Goal: Task Accomplishment & Management: Use online tool/utility

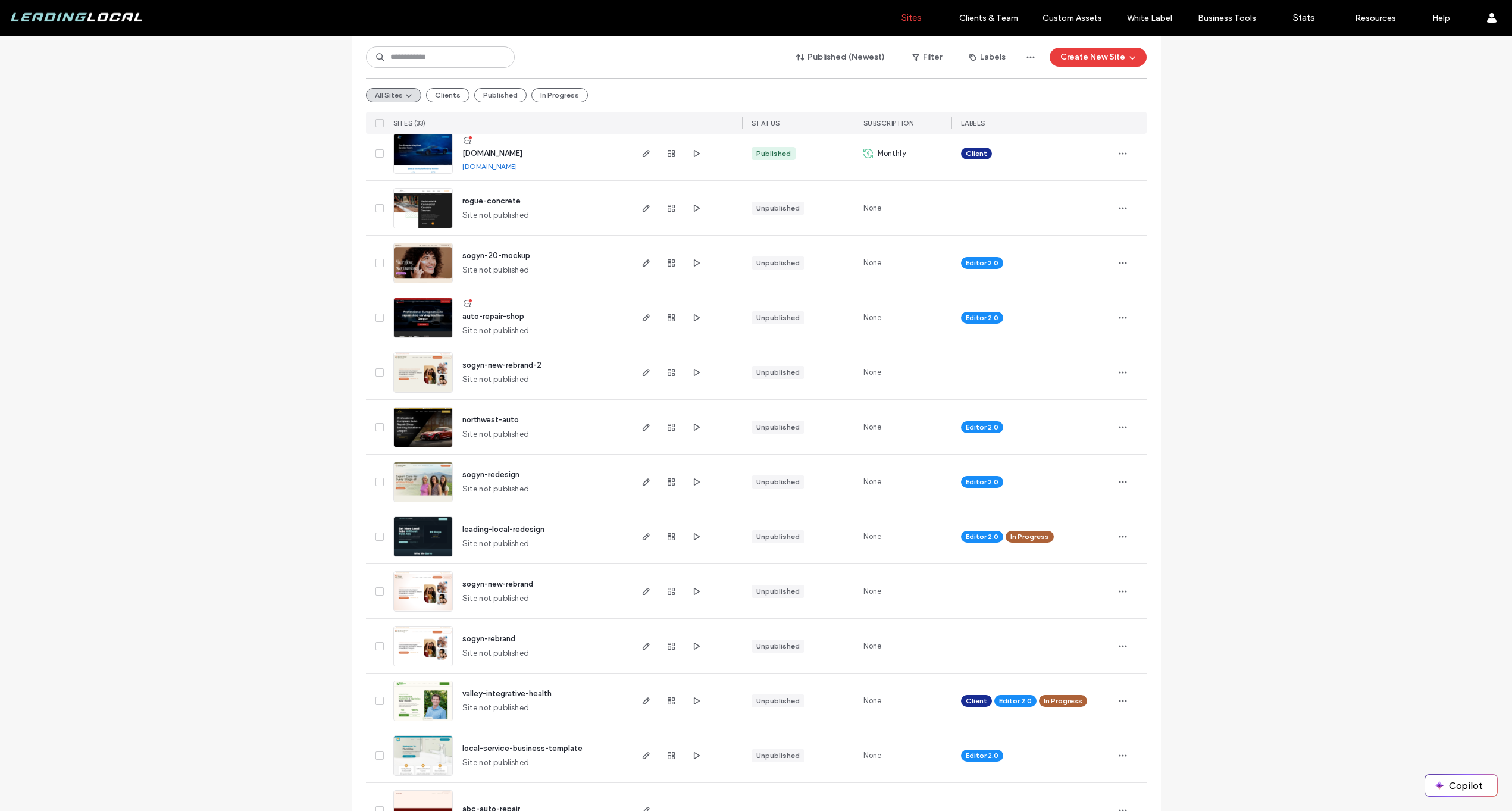
scroll to position [1047, 0]
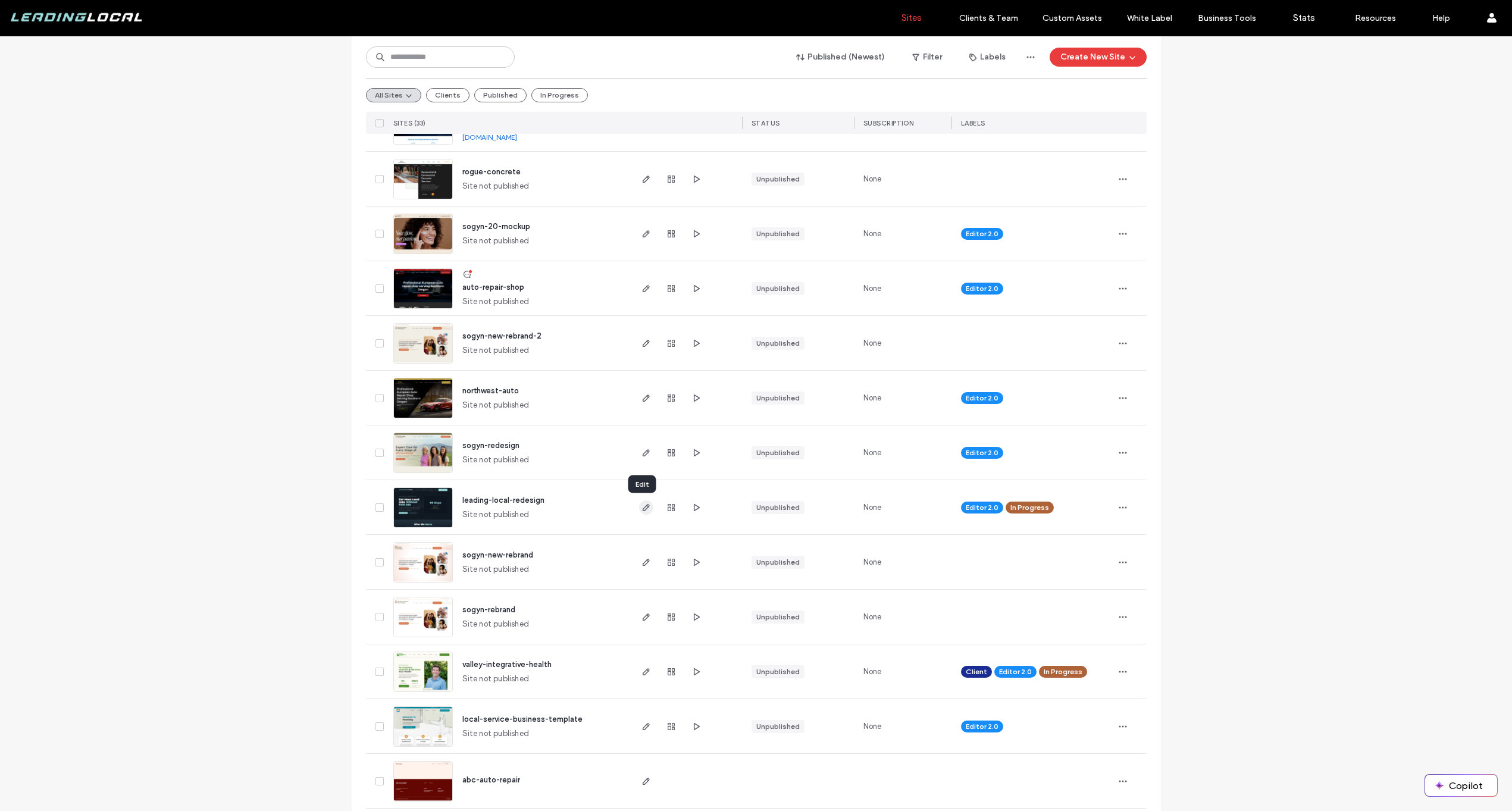
click at [642, 507] on use "button" at bounding box center [646, 508] width 7 height 7
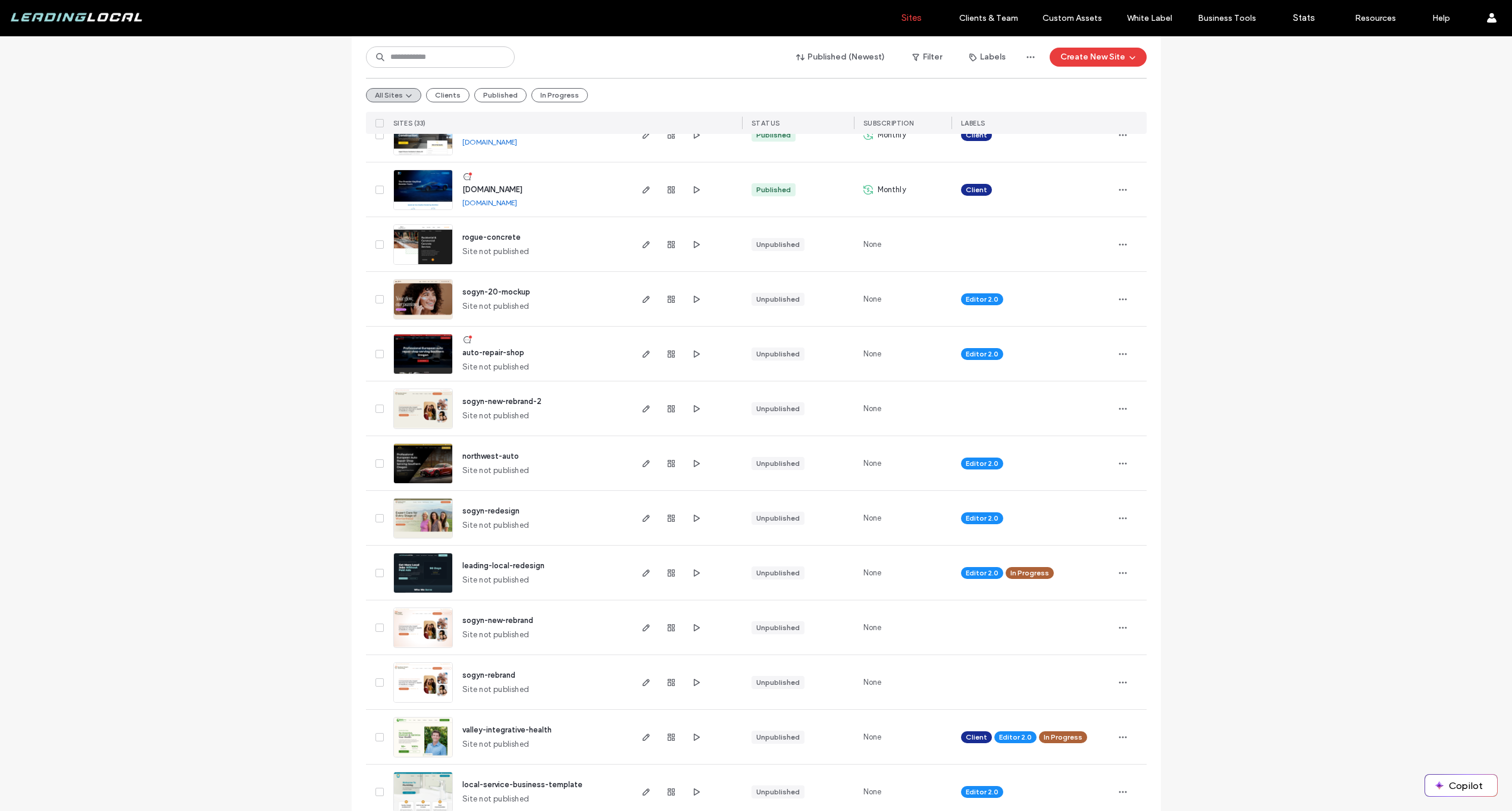
scroll to position [806, 0]
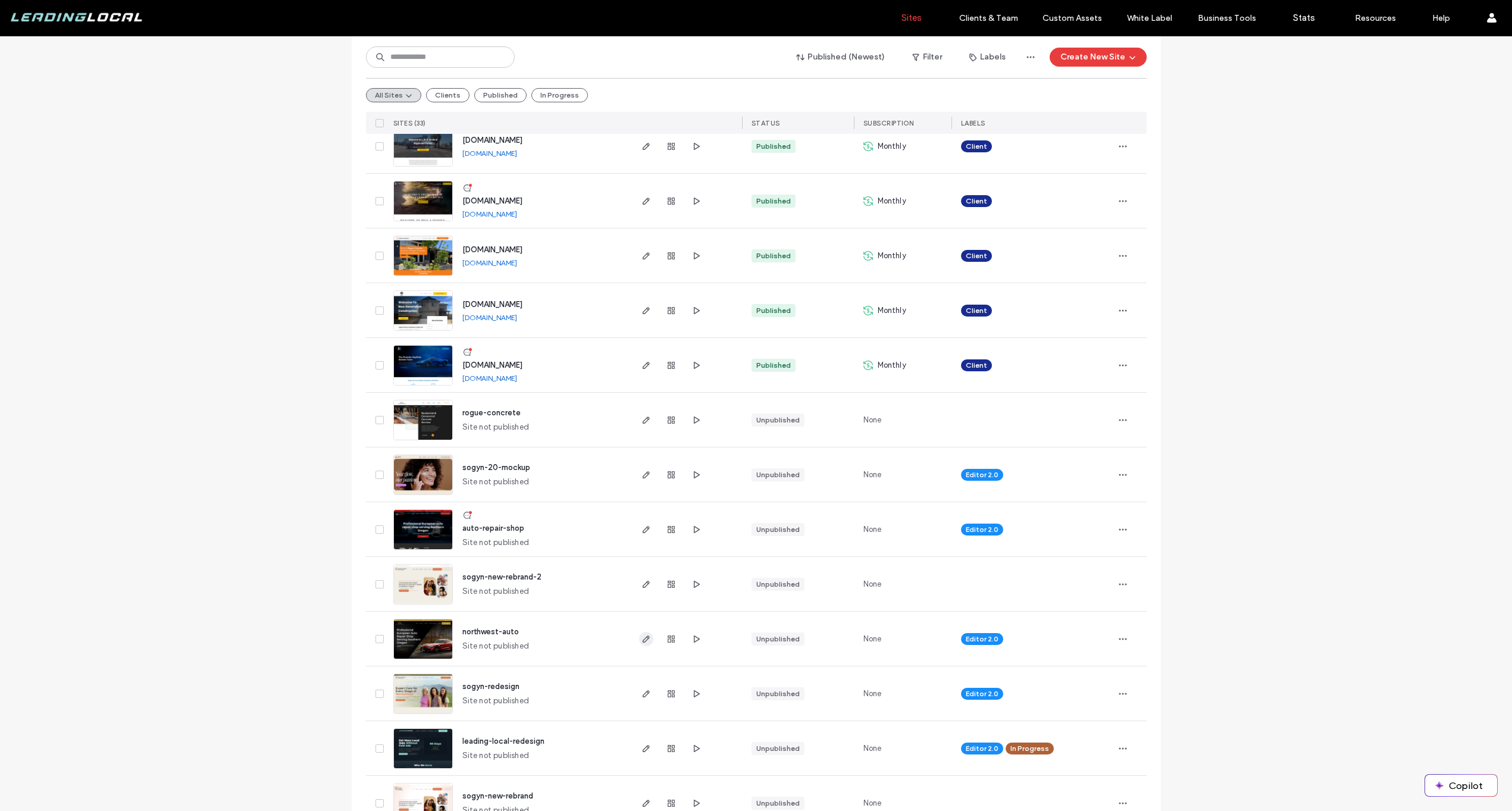
click at [646, 645] on span "button" at bounding box center [646, 639] width 14 height 14
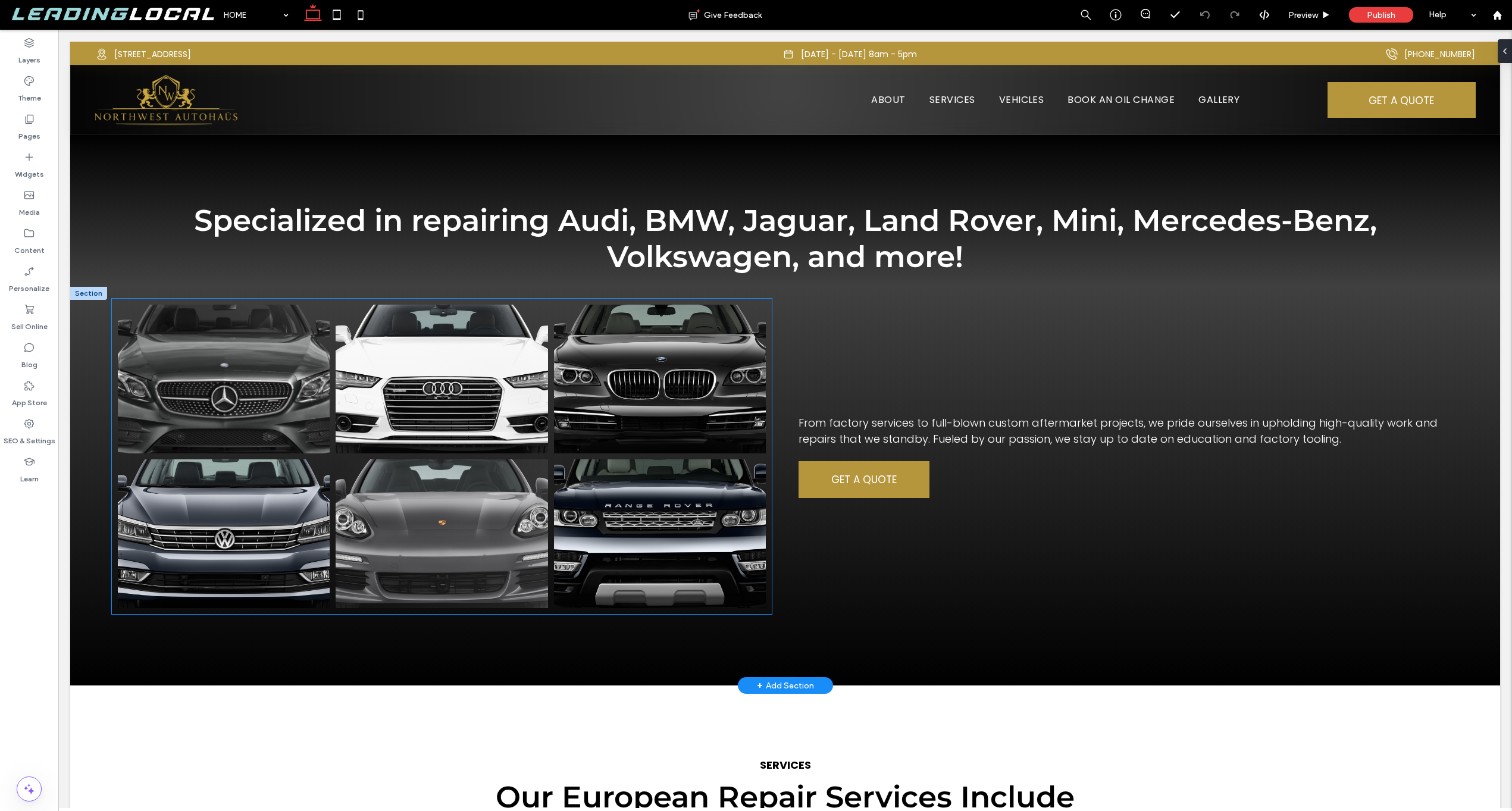
scroll to position [499, 0]
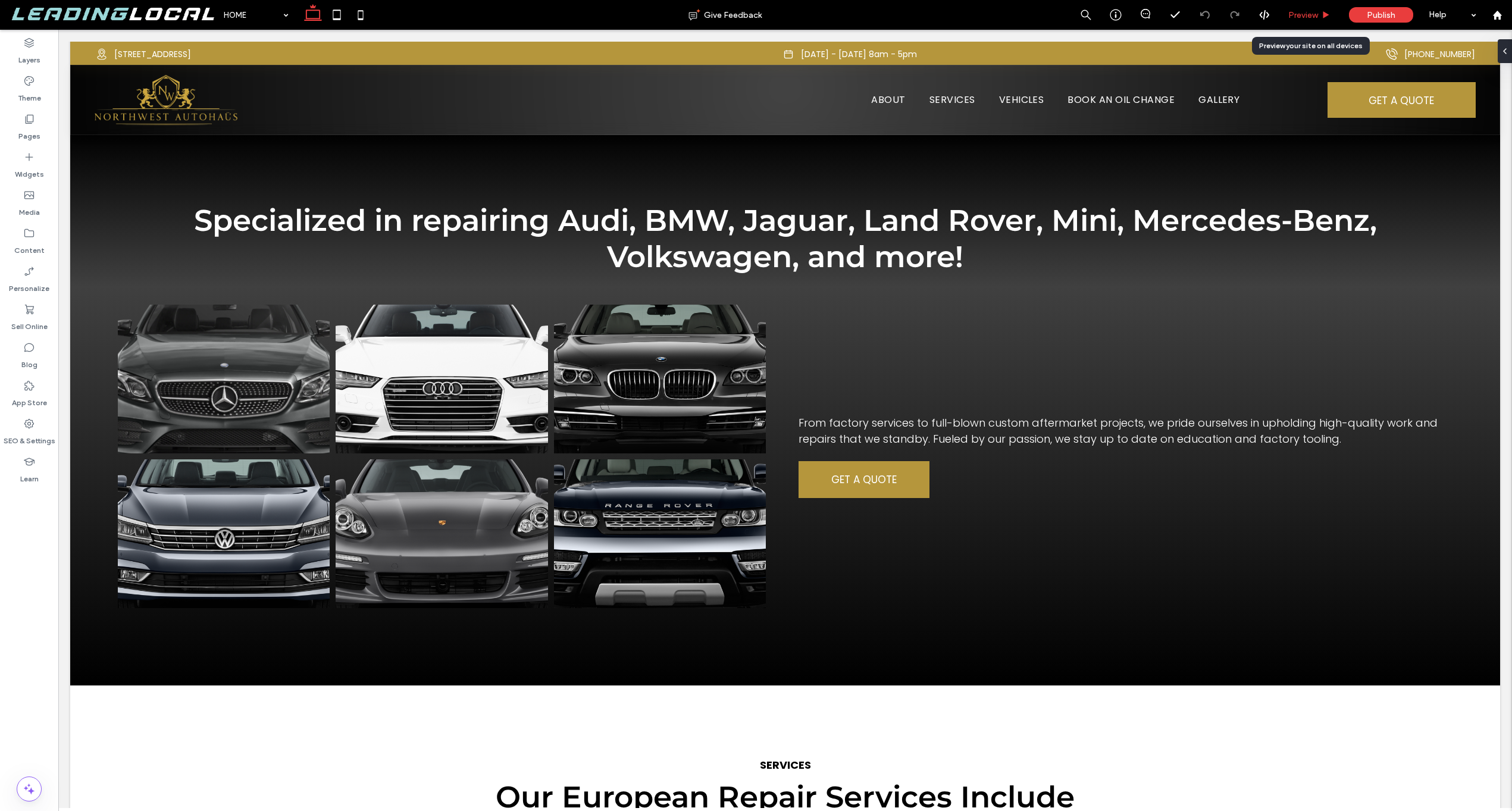
click at [1315, 19] on div "Preview" at bounding box center [1309, 15] width 61 height 30
click at [1326, 19] on div "Preview" at bounding box center [1309, 15] width 60 height 10
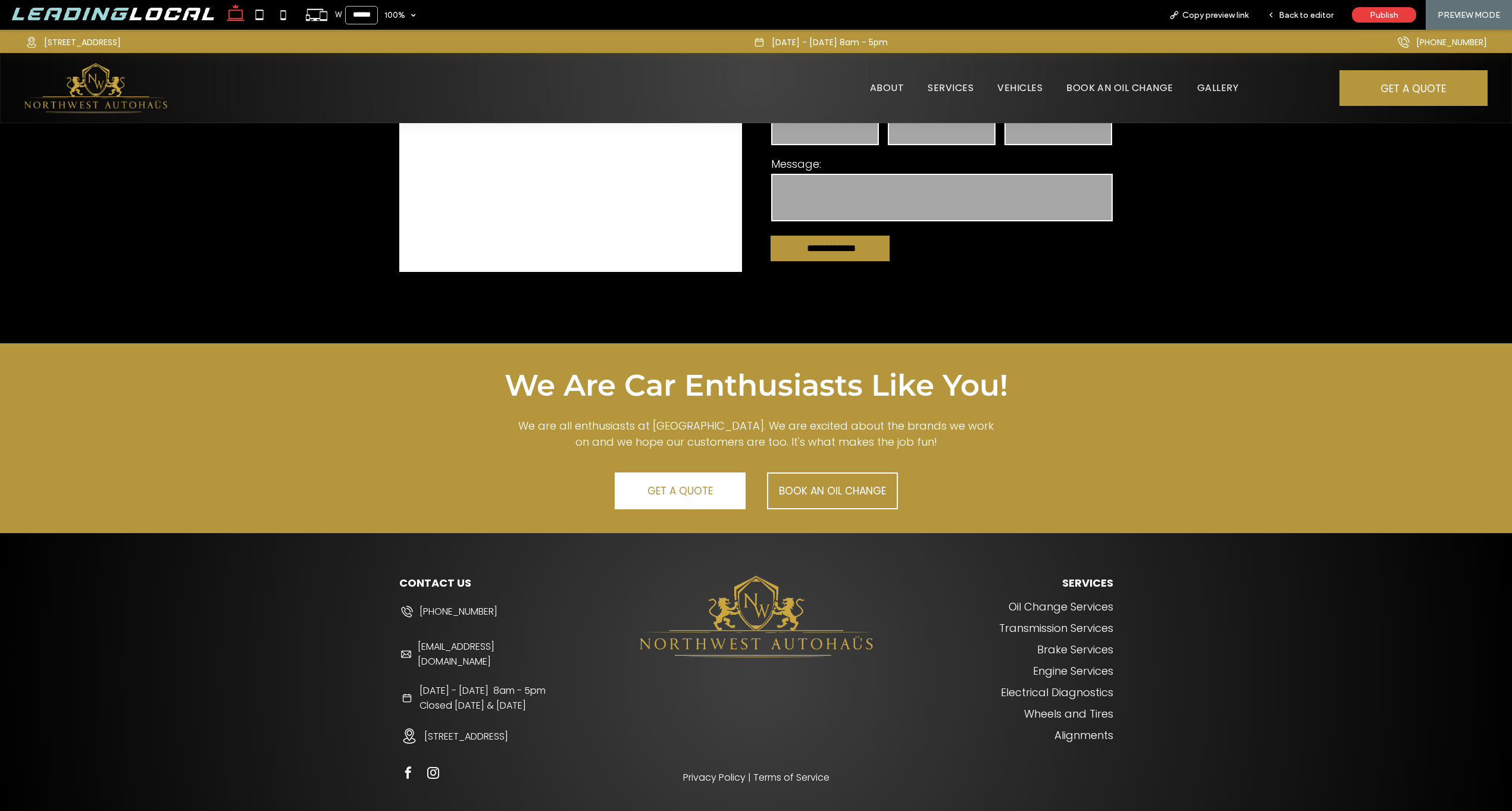
scroll to position [4779, 0]
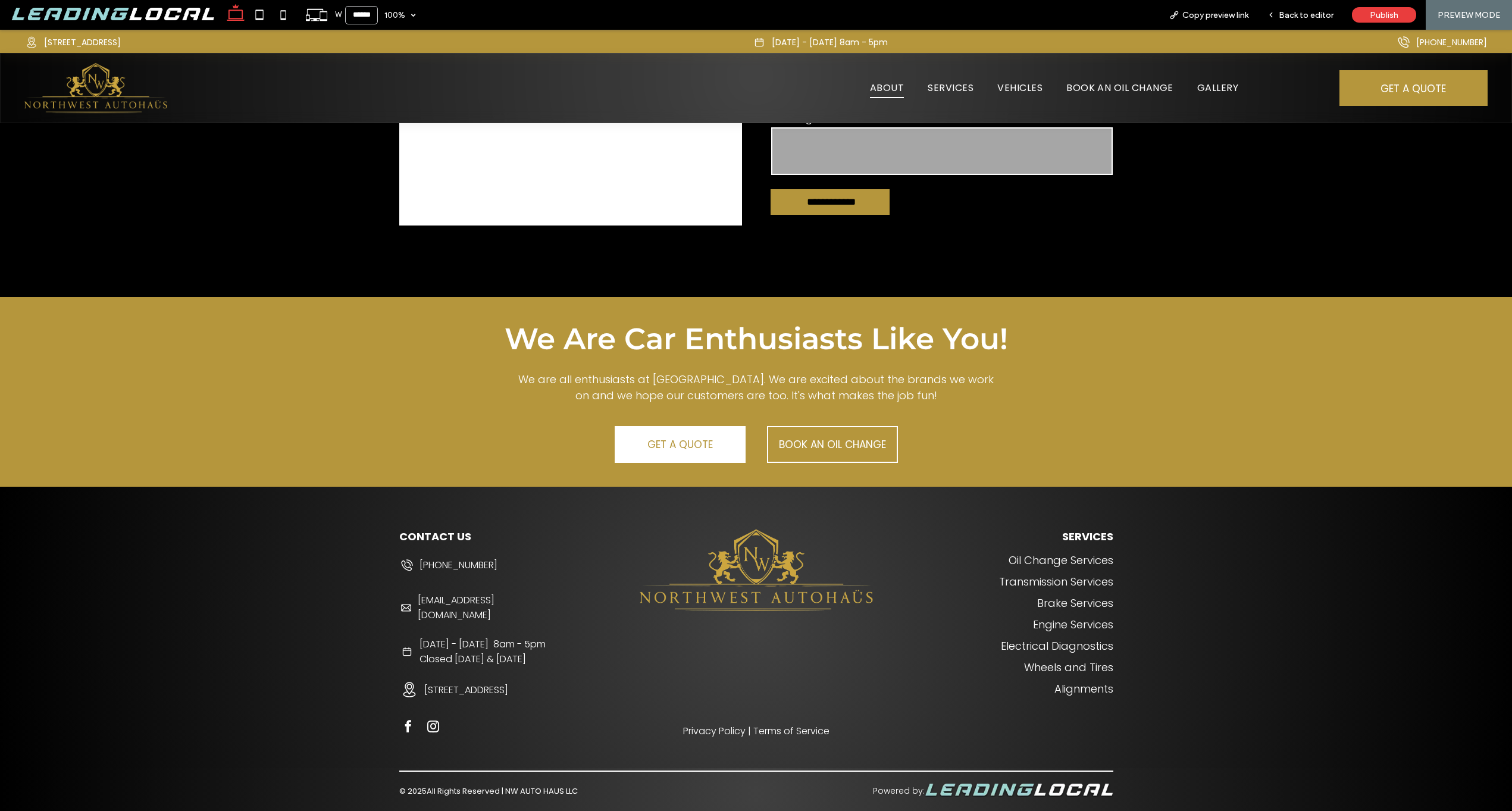
click at [899, 94] on span "ABOUT" at bounding box center [886, 87] width 34 height 21
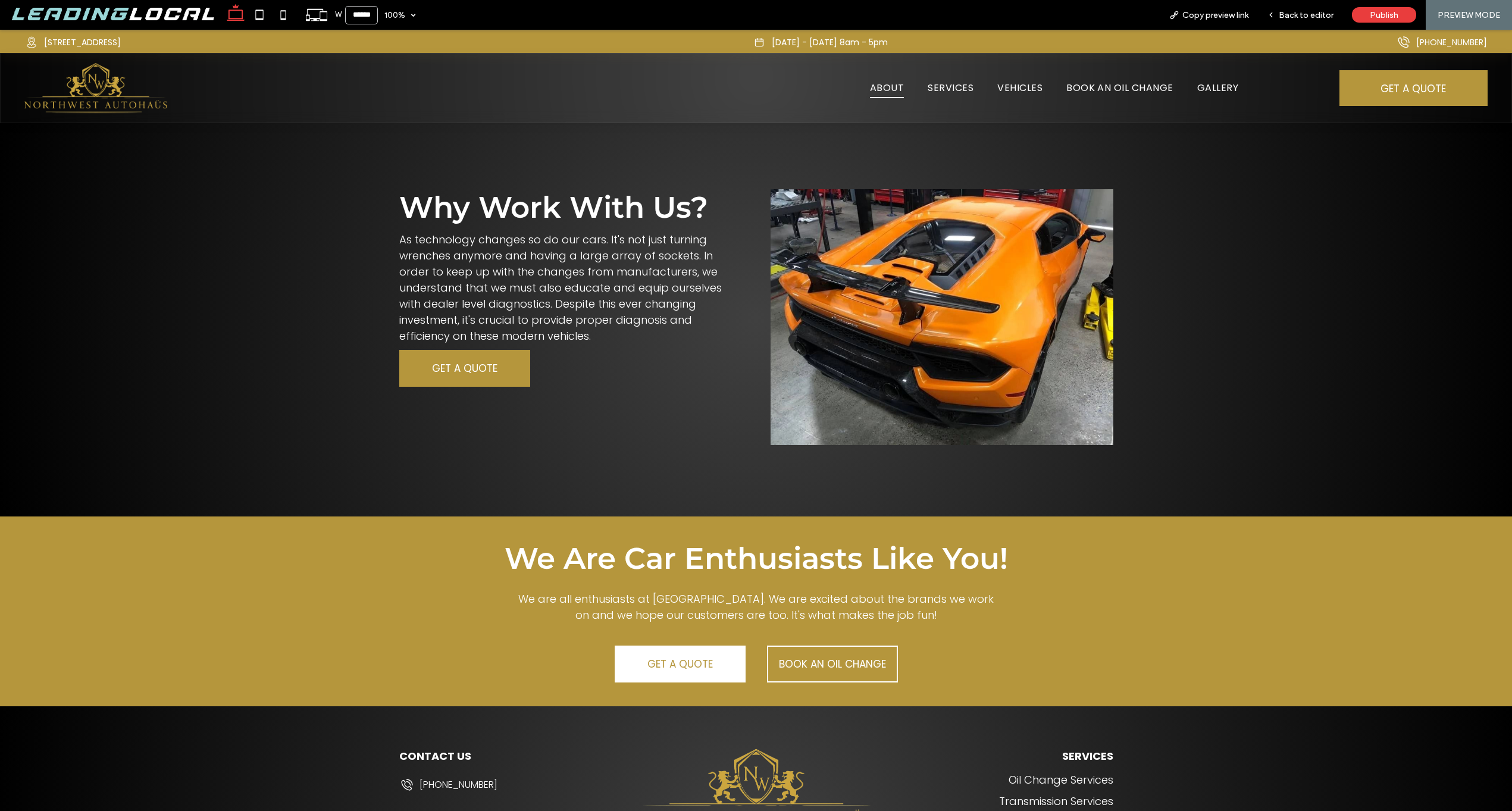
scroll to position [1448, 0]
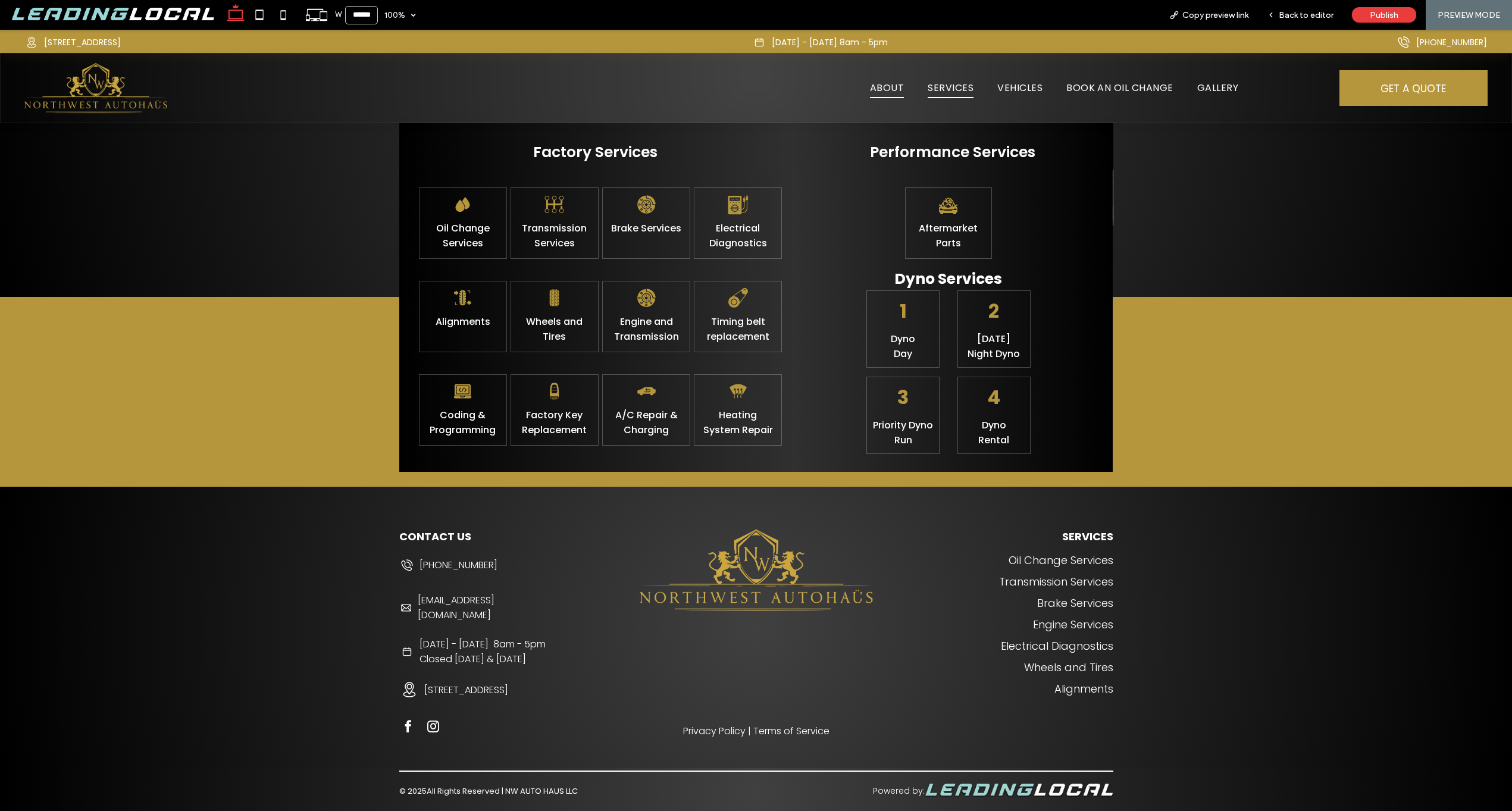
click at [949, 89] on span "SERVICES" at bounding box center [951, 87] width 46 height 21
click at [949, 88] on span "SERVICES" at bounding box center [951, 87] width 46 height 21
click at [452, 230] on link "Oil Change Services" at bounding box center [462, 235] width 57 height 30
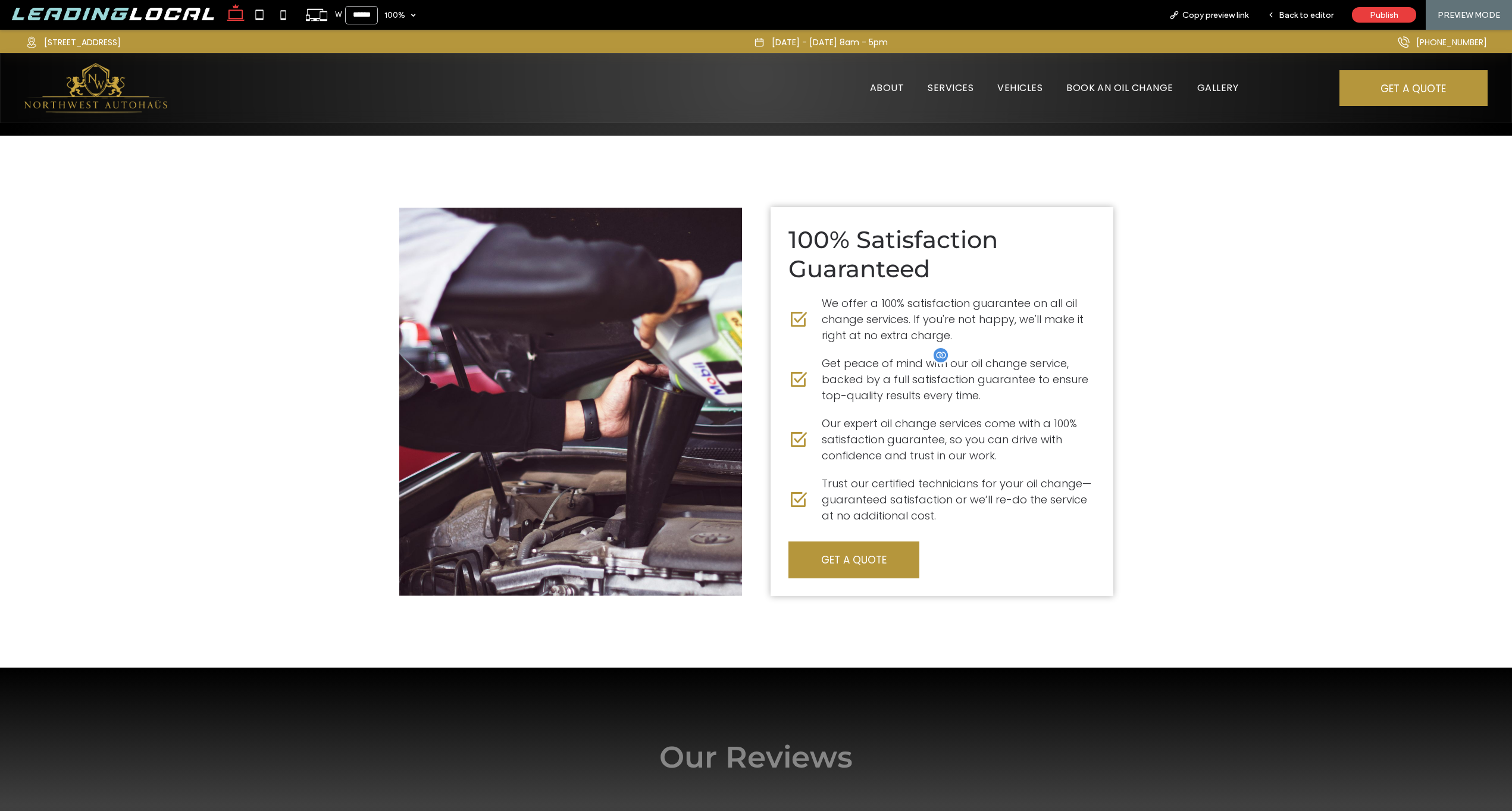
scroll to position [1351, 0]
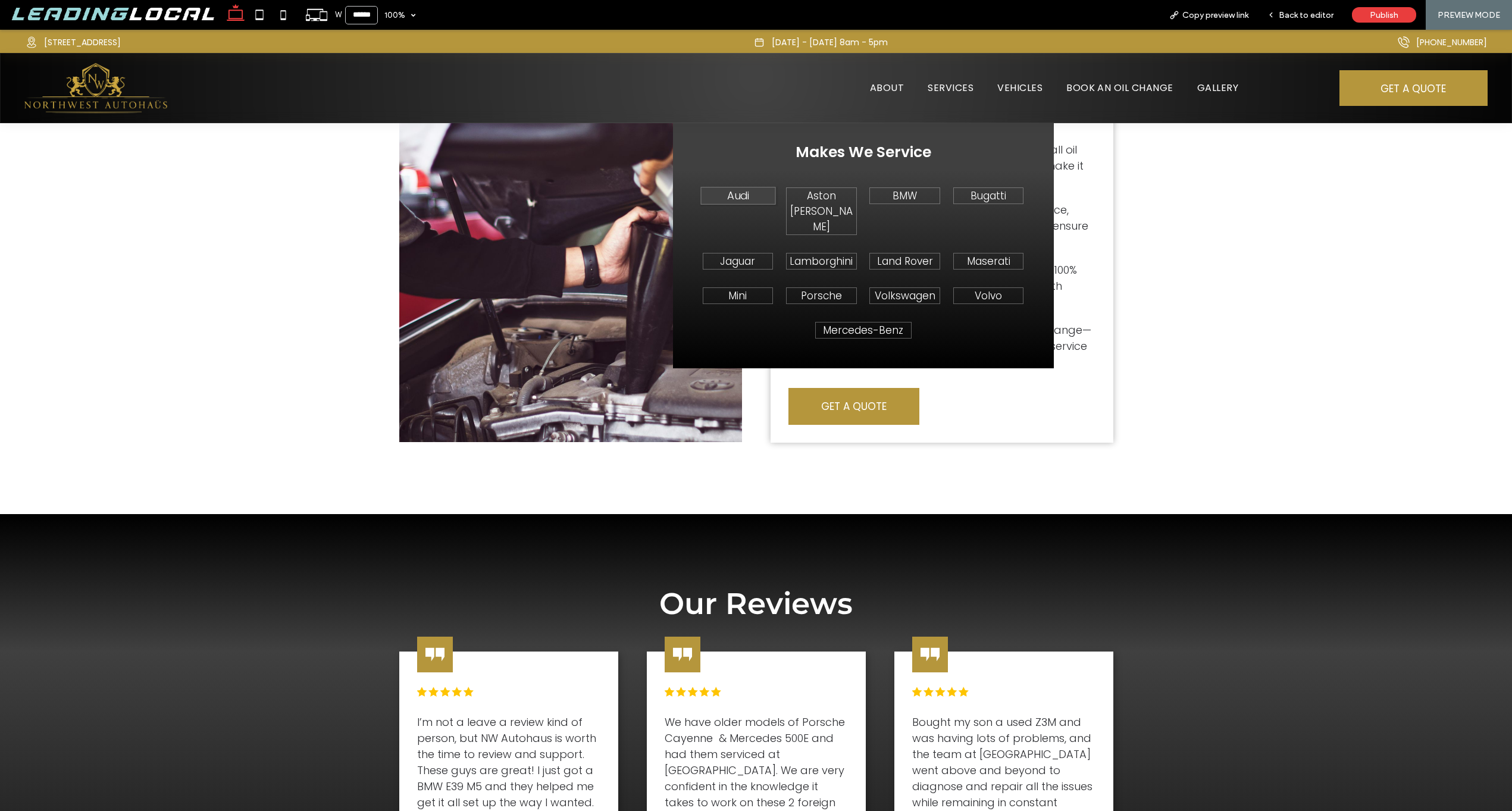
click at [758, 196] on p "Audi" at bounding box center [737, 195] width 69 height 16
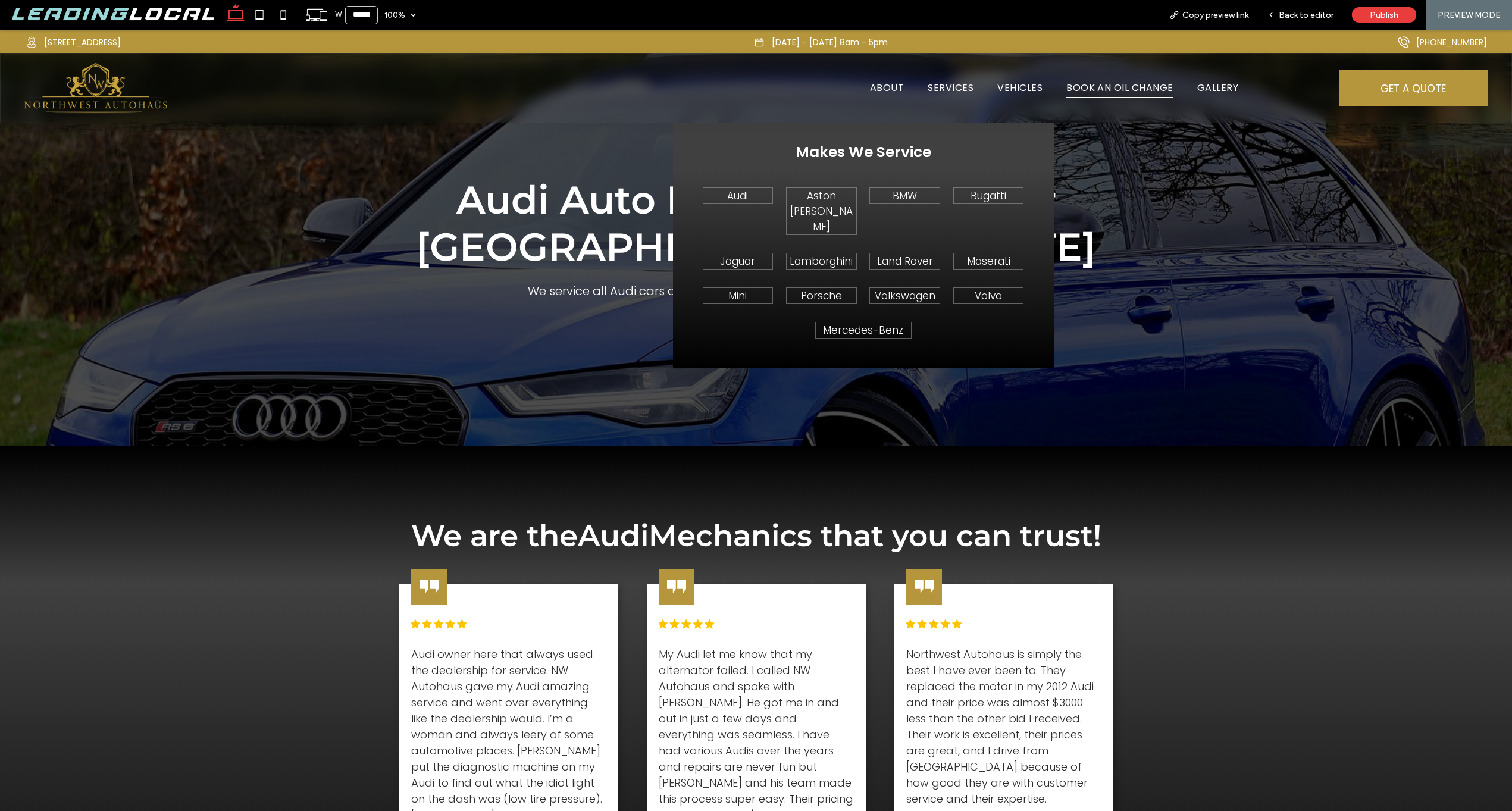
click at [1070, 90] on span "BOOK AN OIL CHANGE" at bounding box center [1120, 87] width 107 height 21
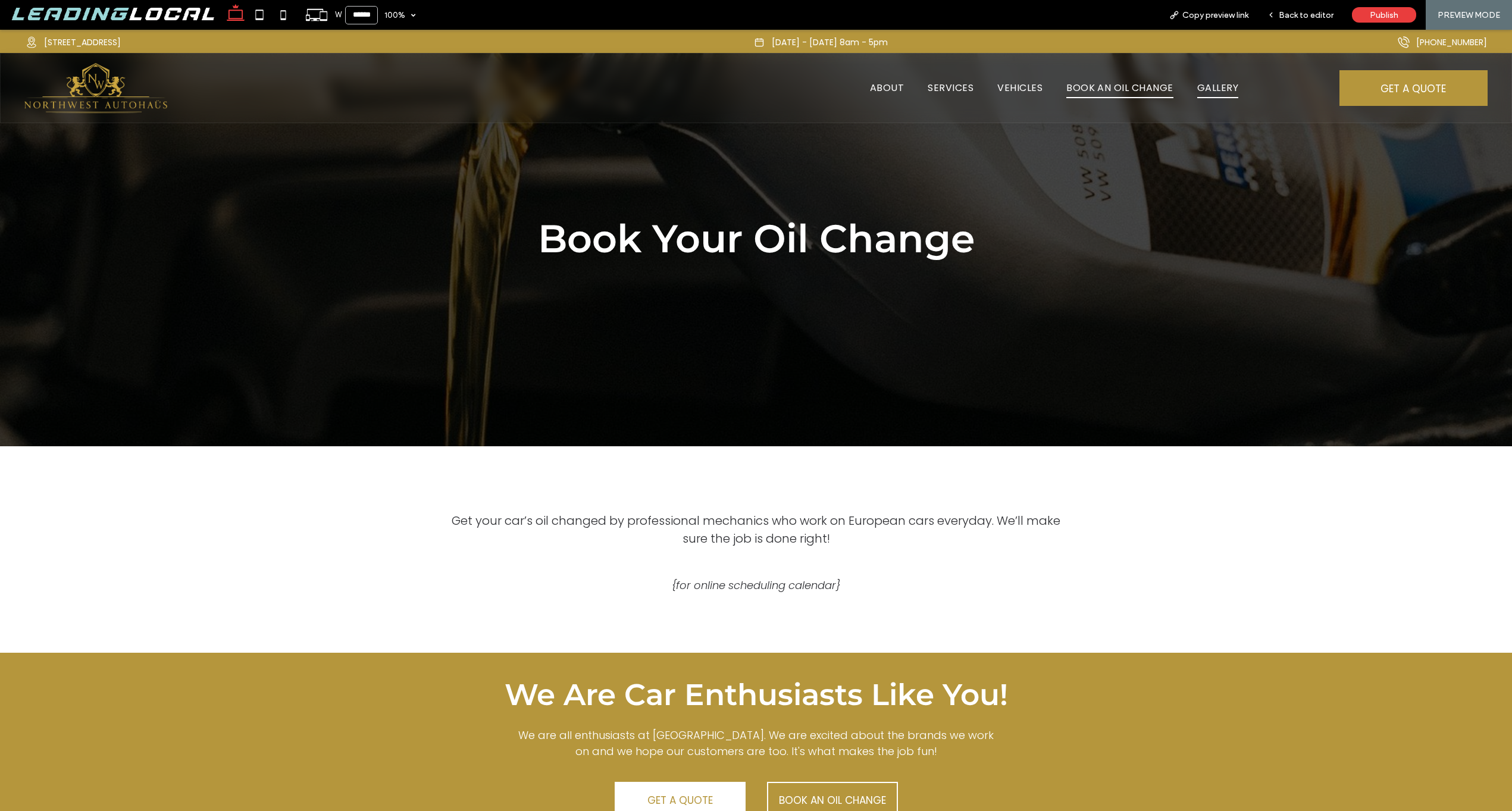
click at [1223, 87] on span "GALLERY" at bounding box center [1217, 87] width 41 height 21
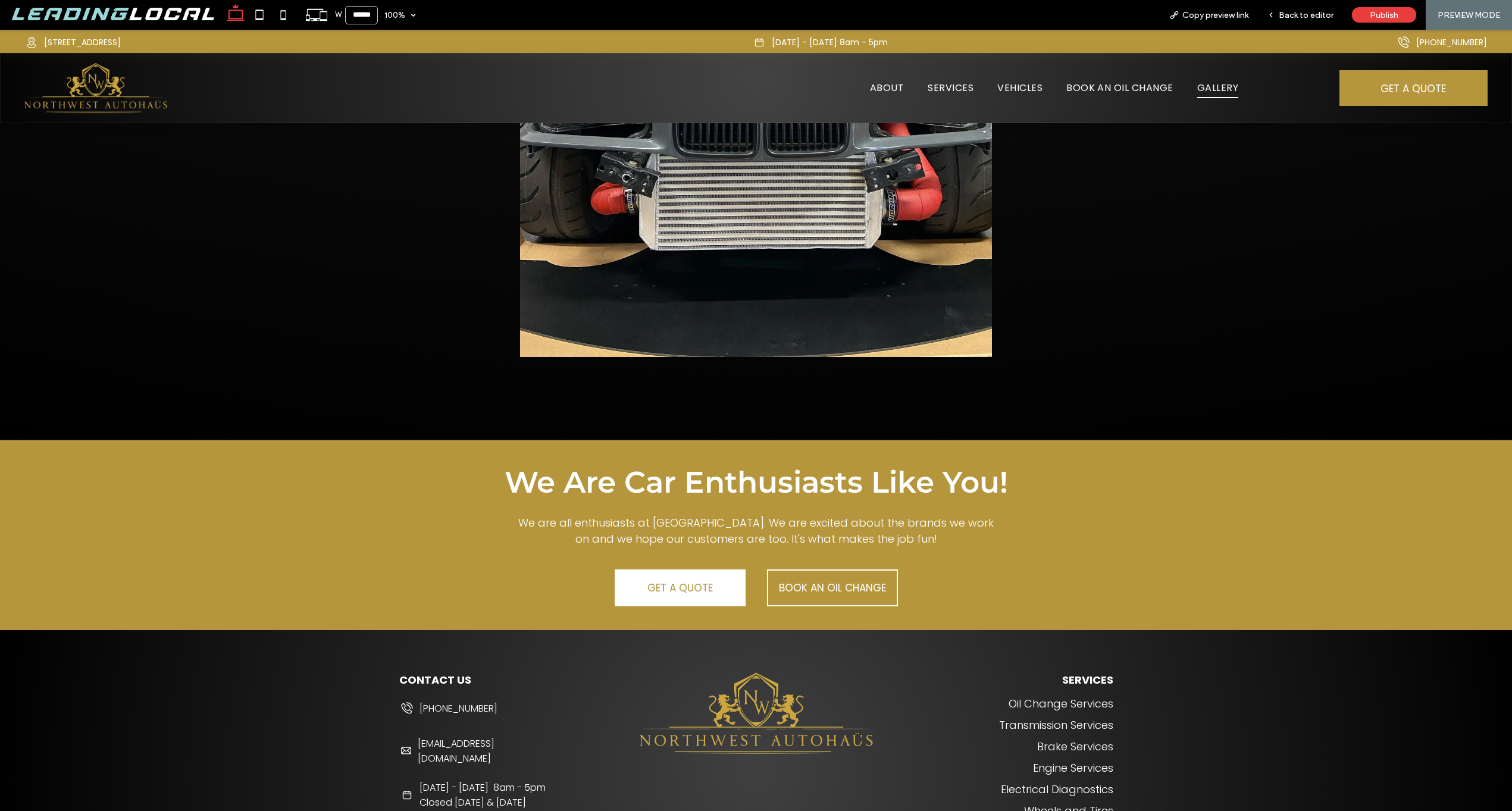
scroll to position [5711, 0]
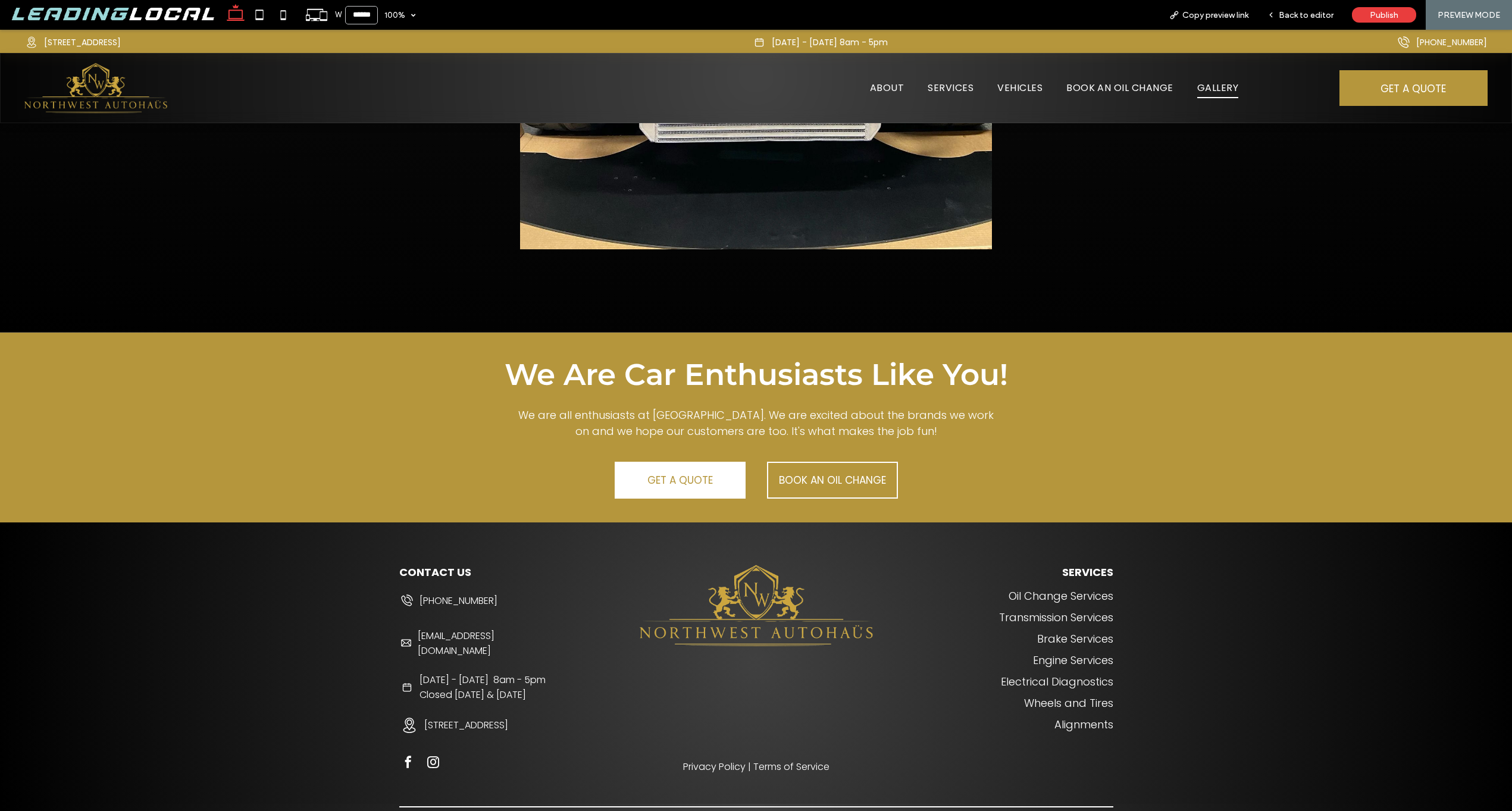
click at [1067, 610] on link "Transmission Services" at bounding box center [1056, 617] width 115 height 15
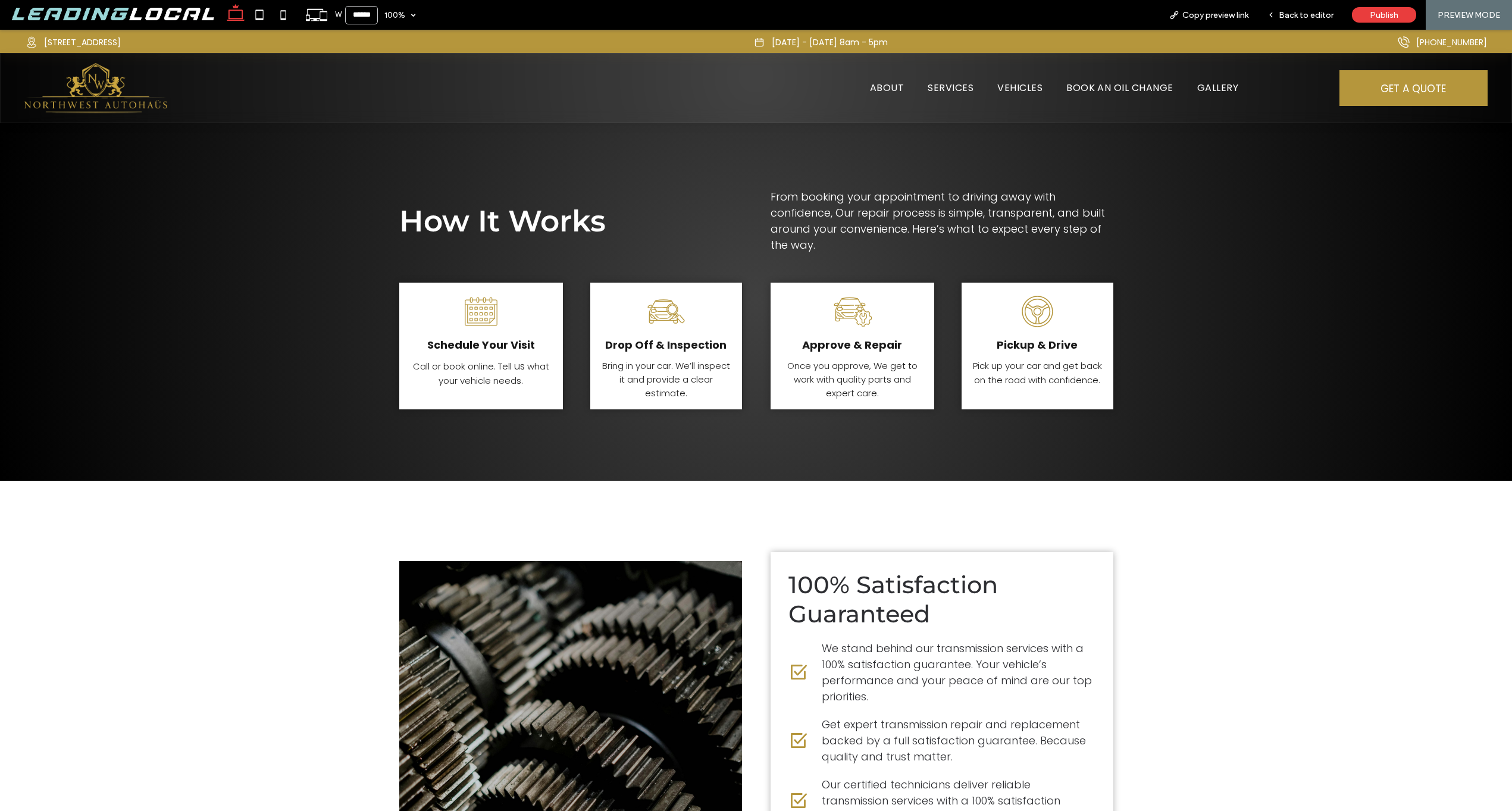
scroll to position [776, 0]
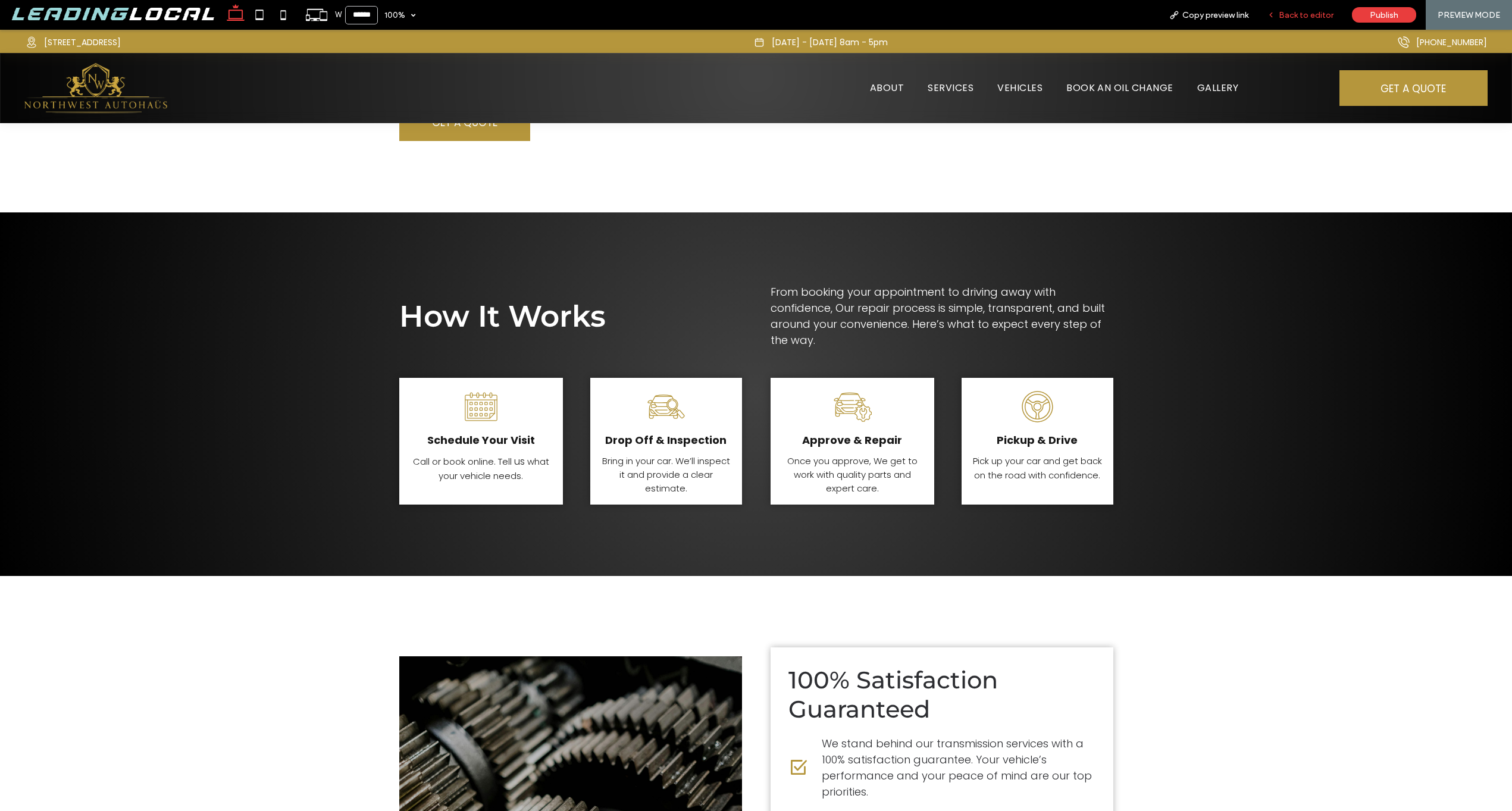
click at [1297, 5] on div "Back to editor" at bounding box center [1300, 15] width 85 height 30
click at [1295, 15] on span "Back to editor" at bounding box center [1306, 15] width 54 height 10
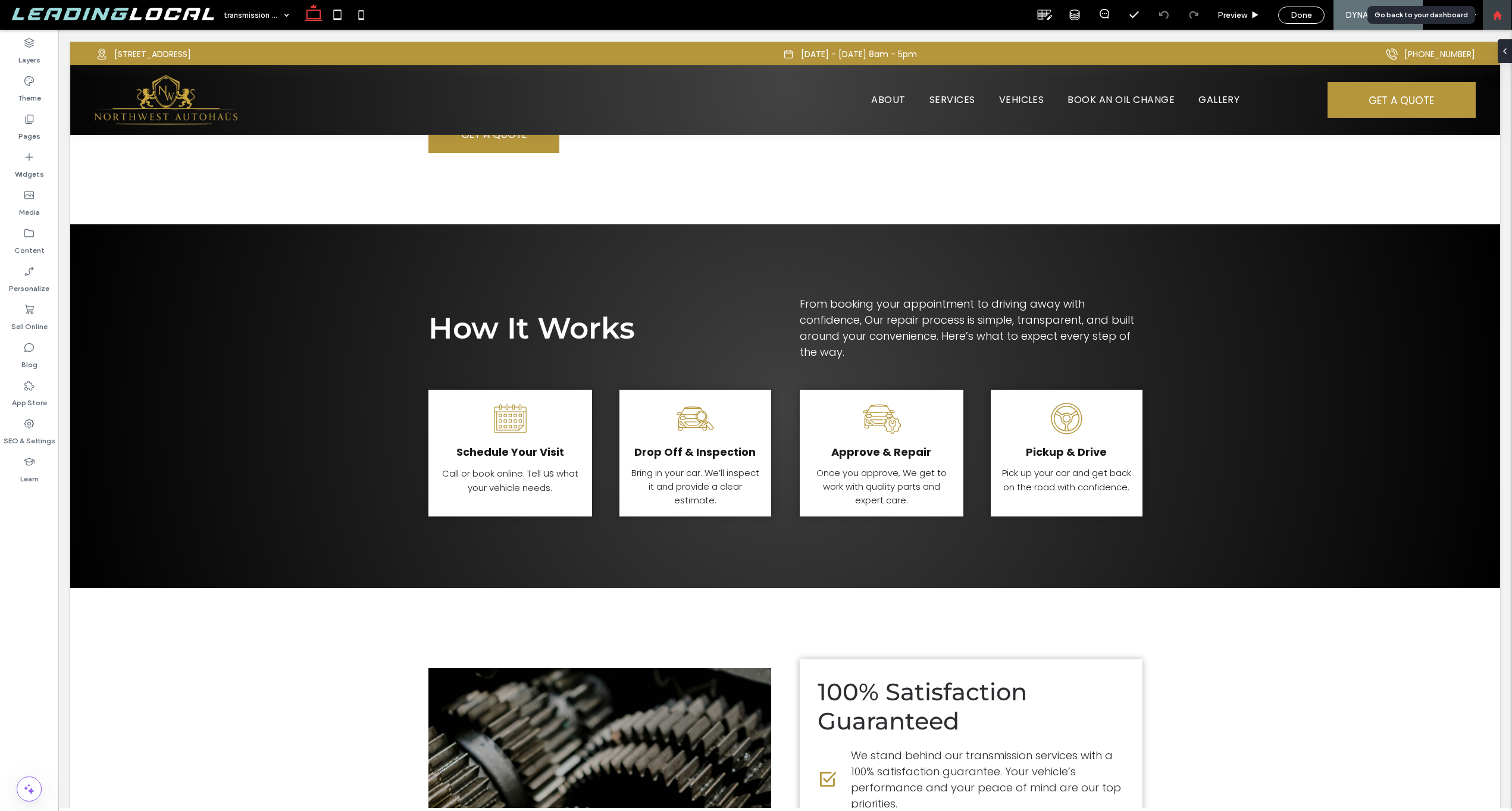
click at [1511, 12] on div at bounding box center [1497, 15] width 29 height 10
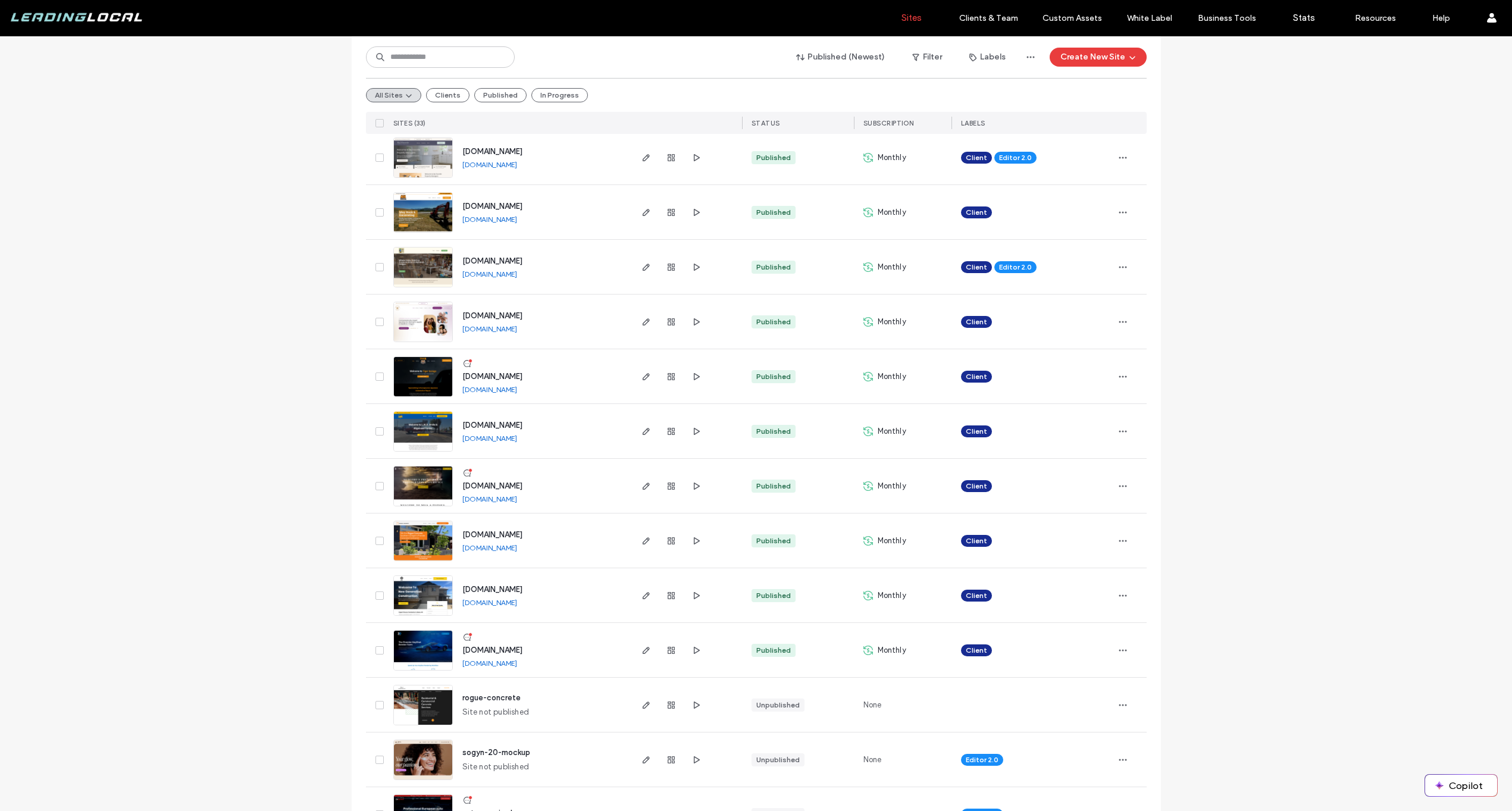
scroll to position [375, 0]
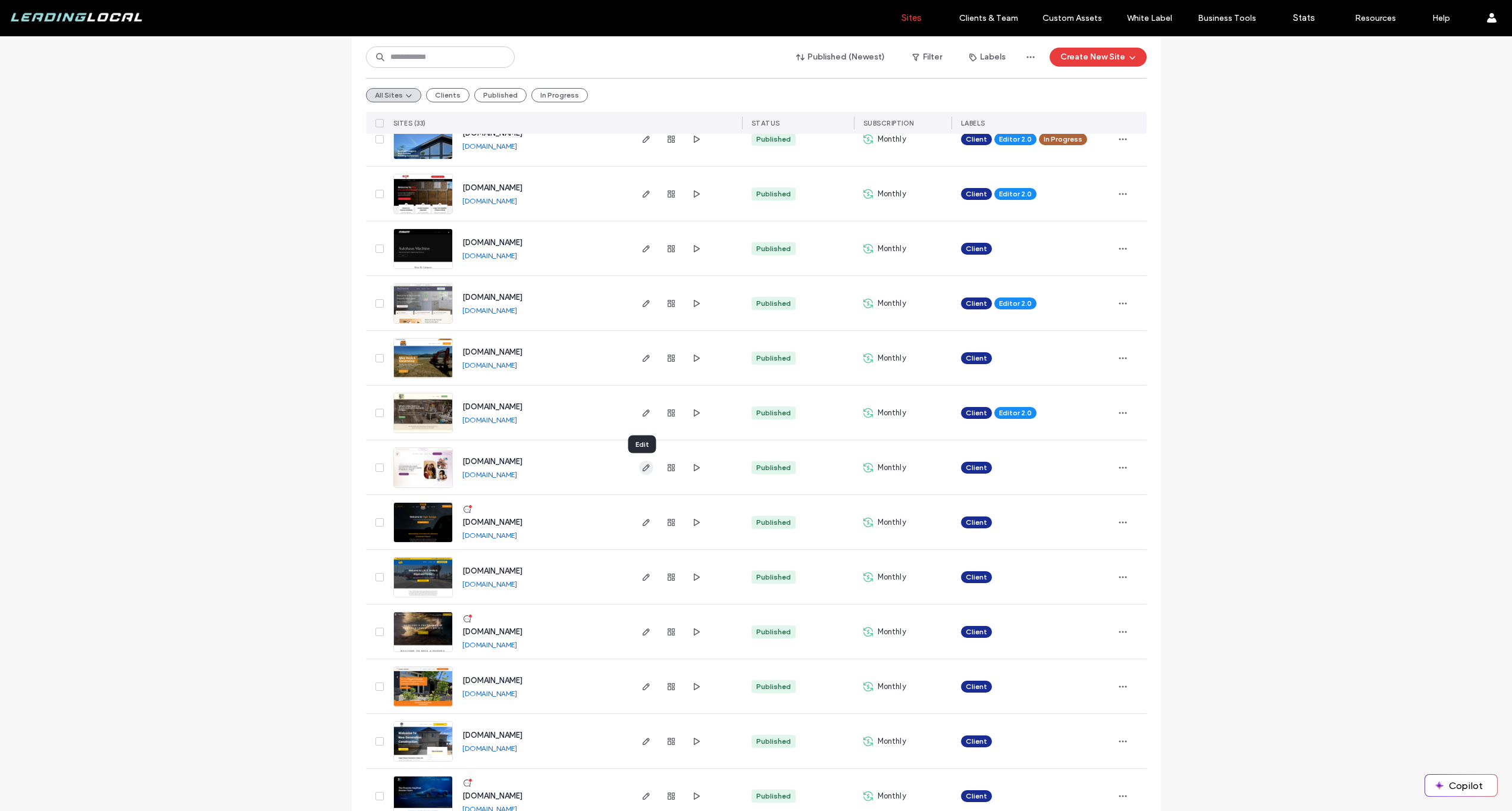
click at [644, 467] on icon "button" at bounding box center [646, 467] width 9 height 9
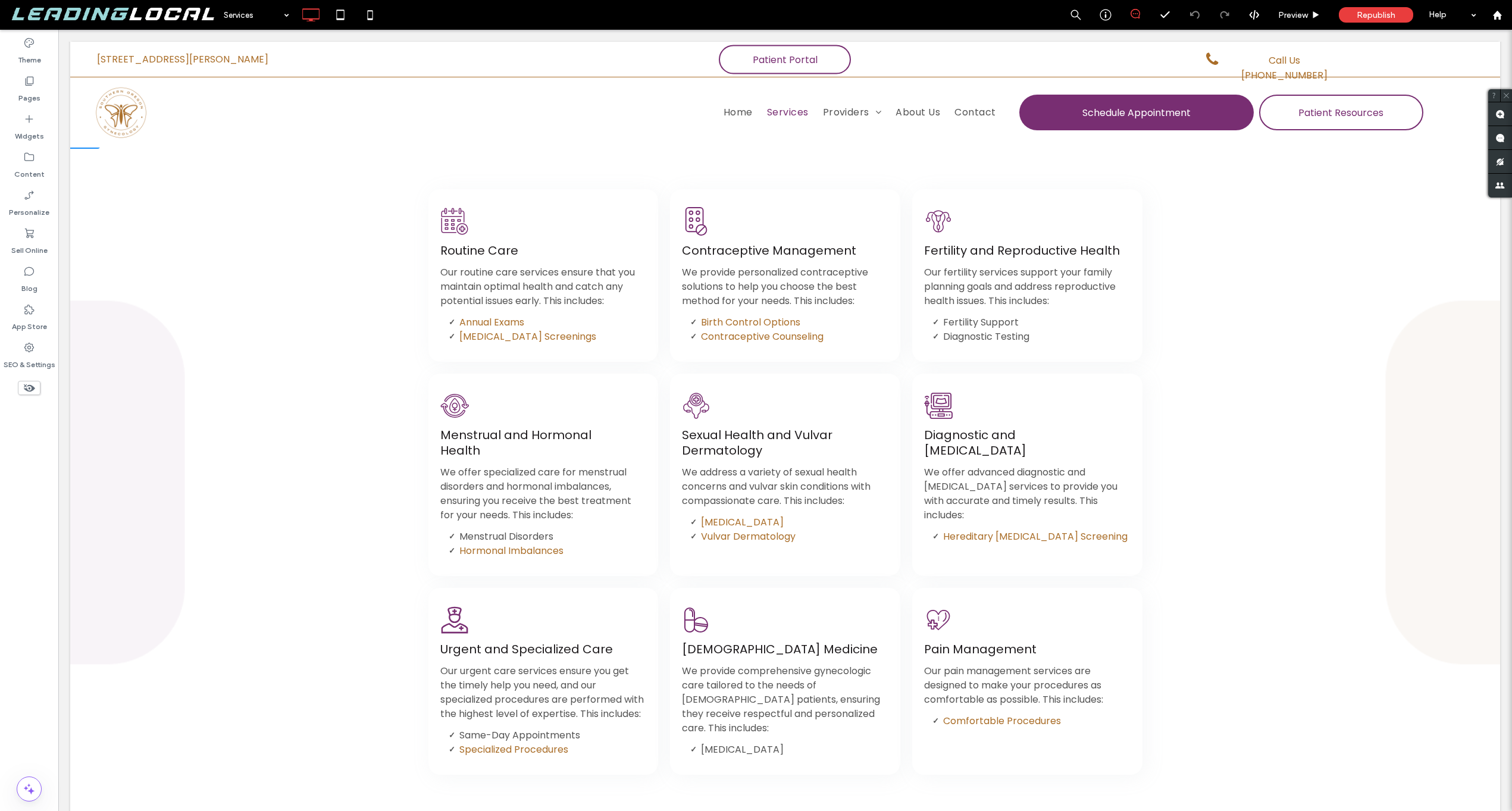
scroll to position [243, 0]
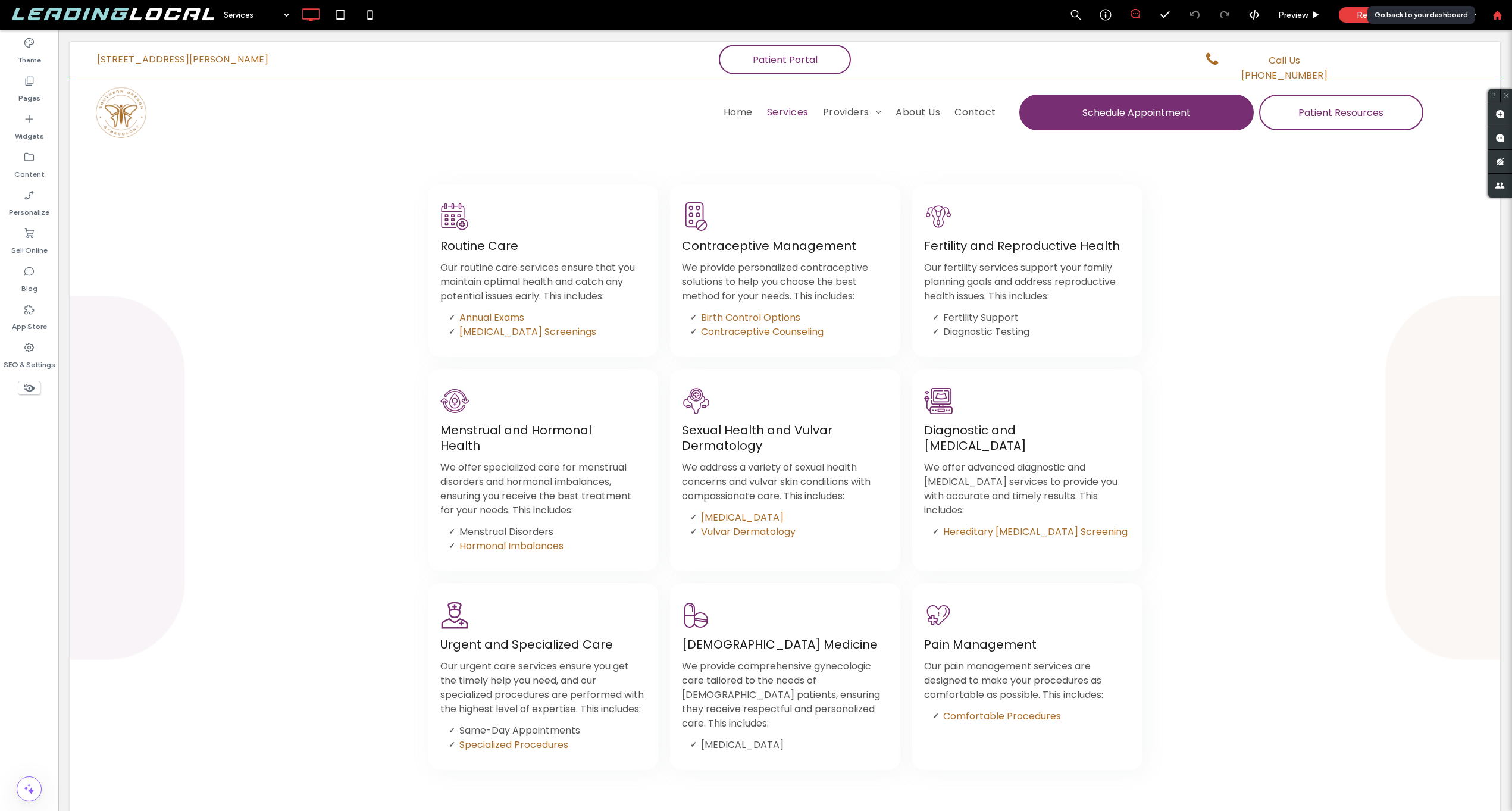
click at [1496, 11] on use at bounding box center [1496, 14] width 9 height 9
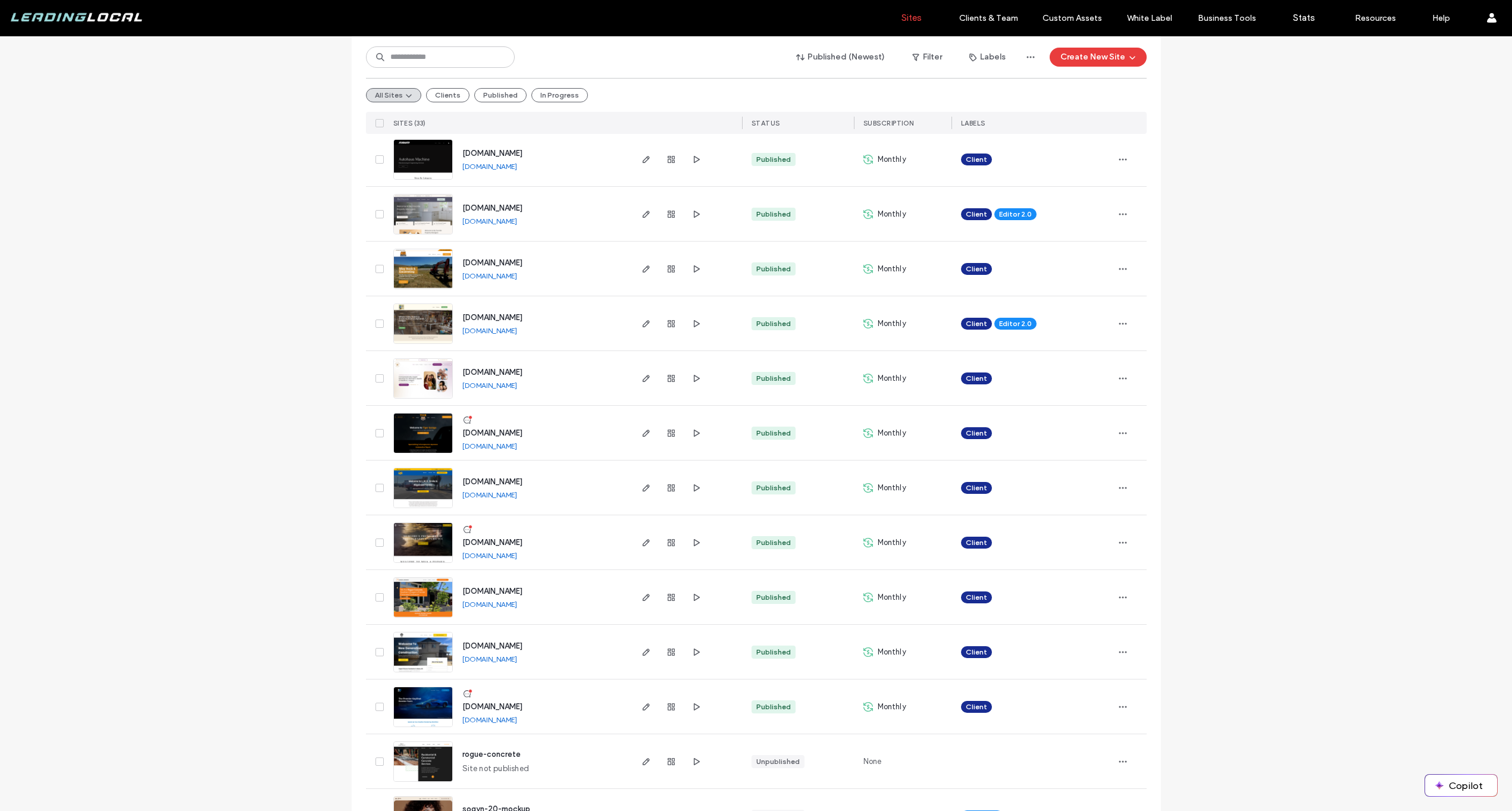
scroll to position [956, 0]
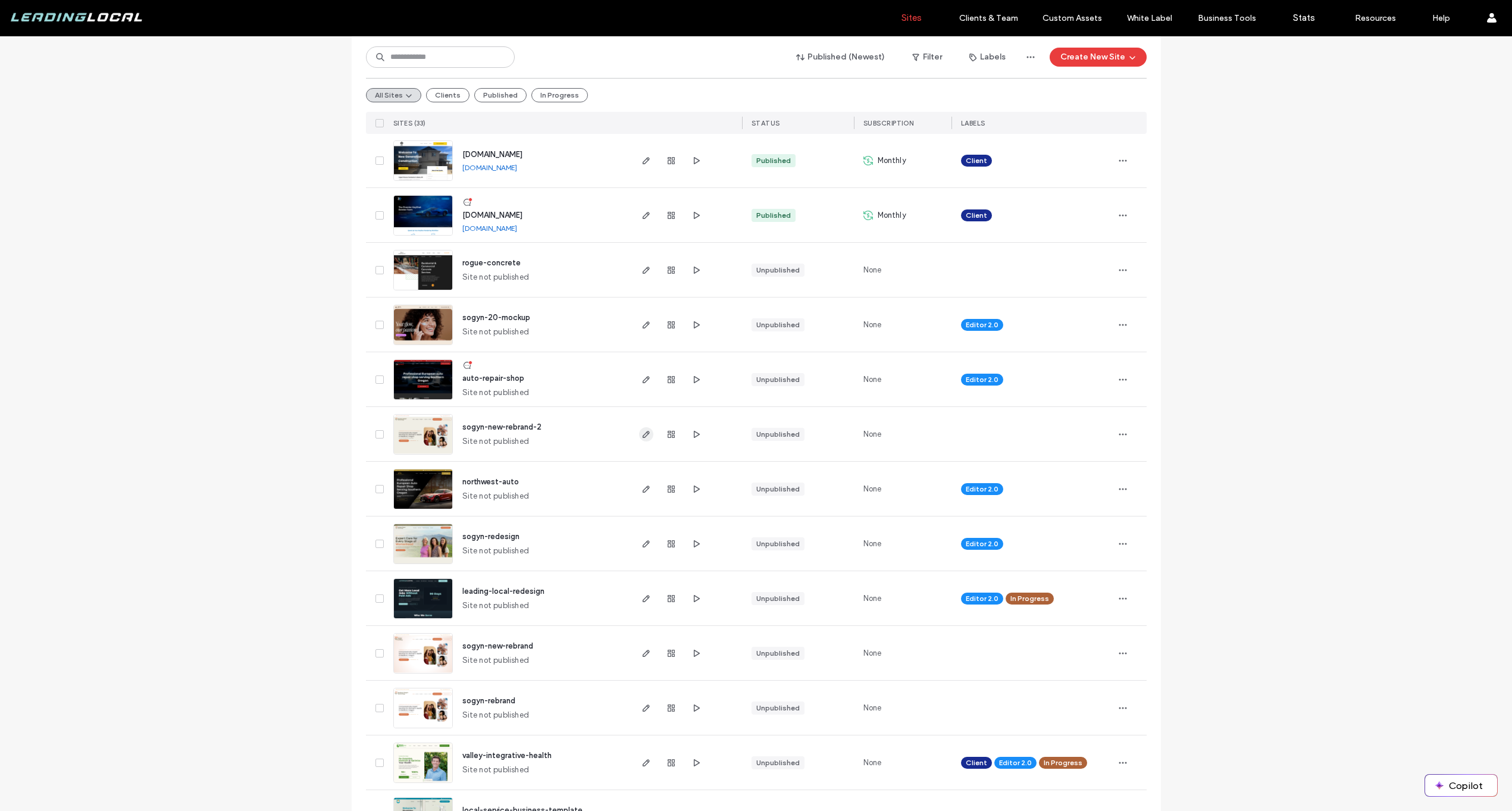
click at [642, 434] on use "button" at bounding box center [646, 434] width 7 height 7
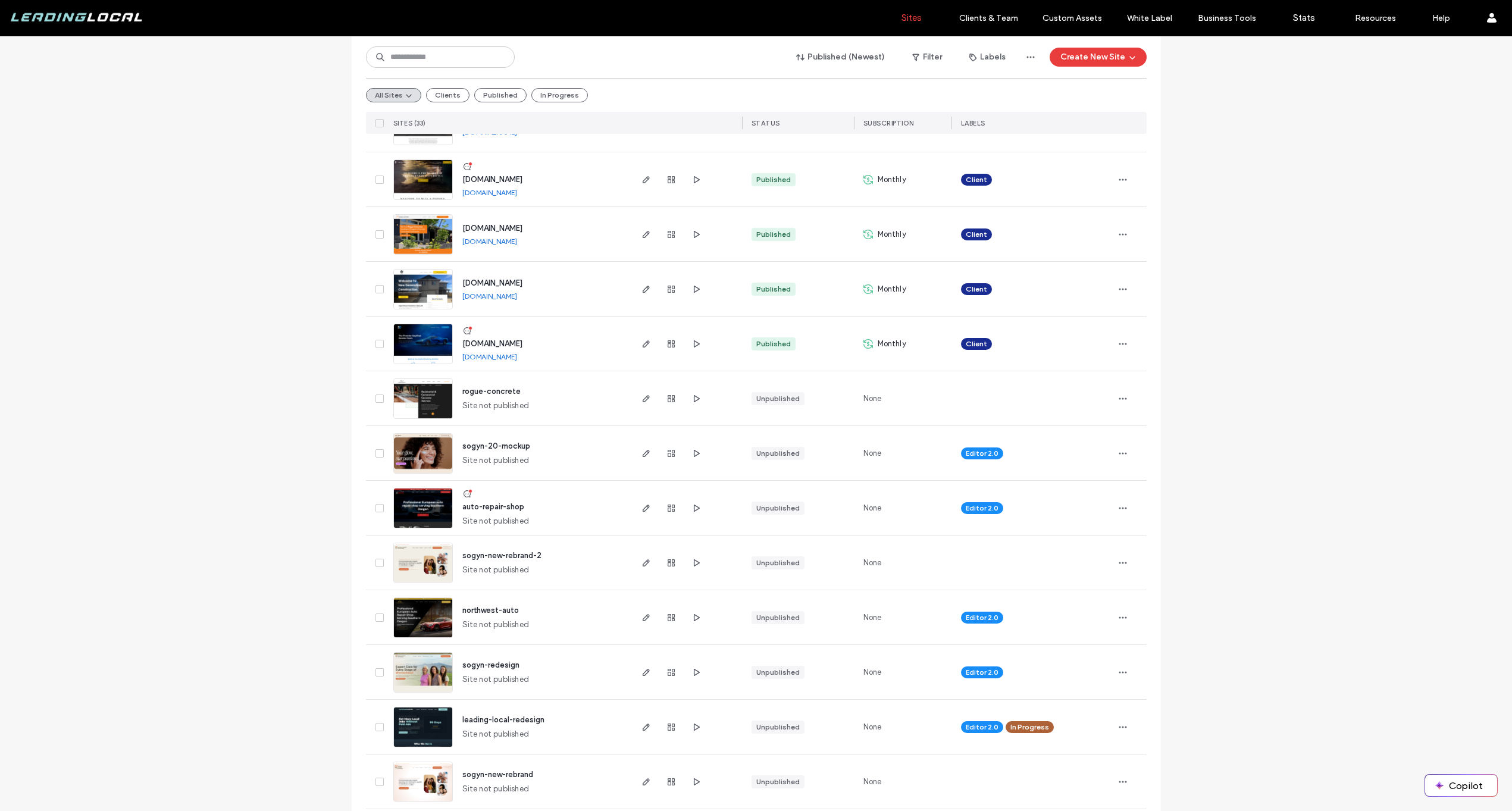
scroll to position [908, 0]
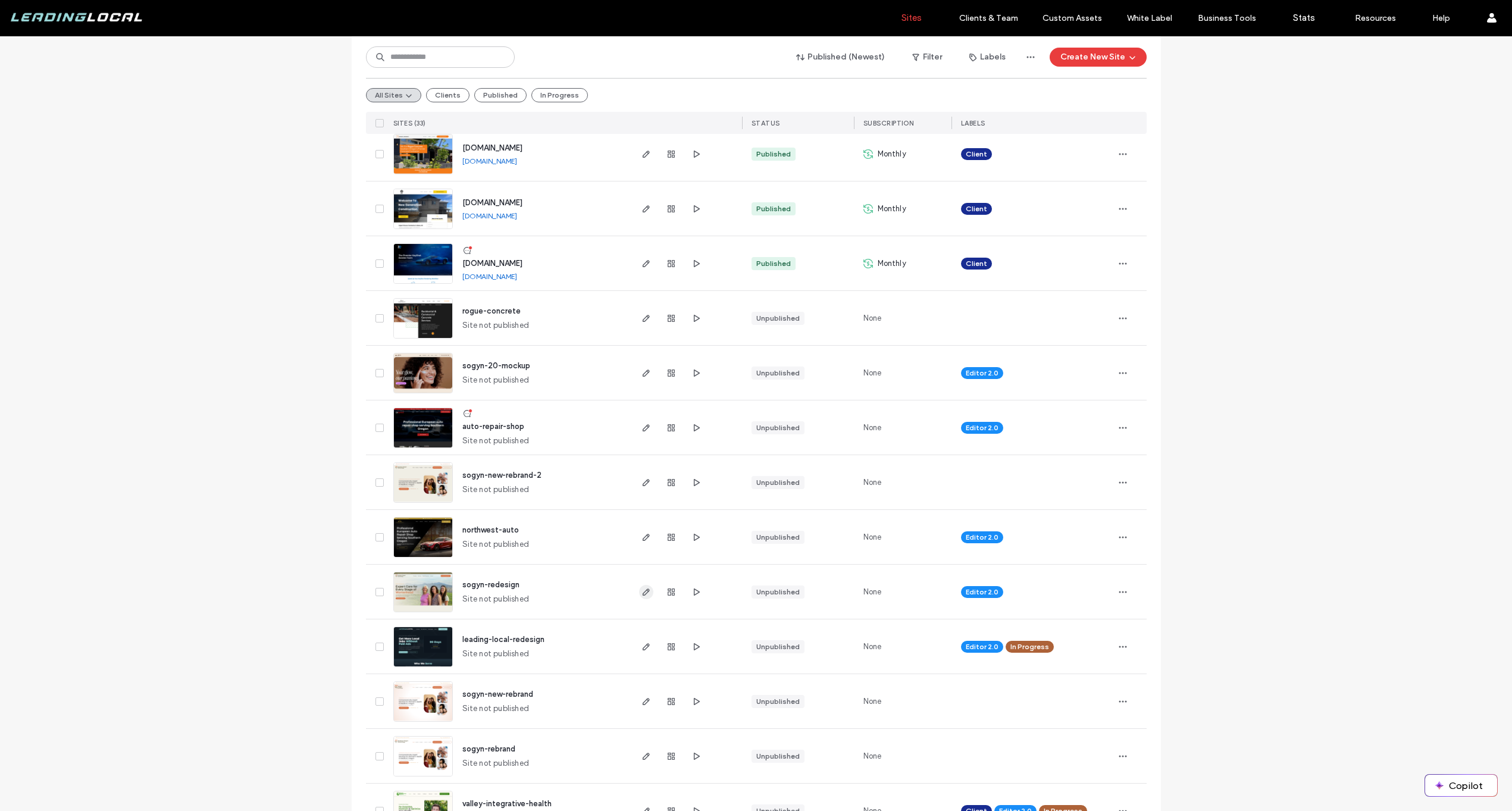
click at [643, 590] on use "button" at bounding box center [646, 592] width 7 height 7
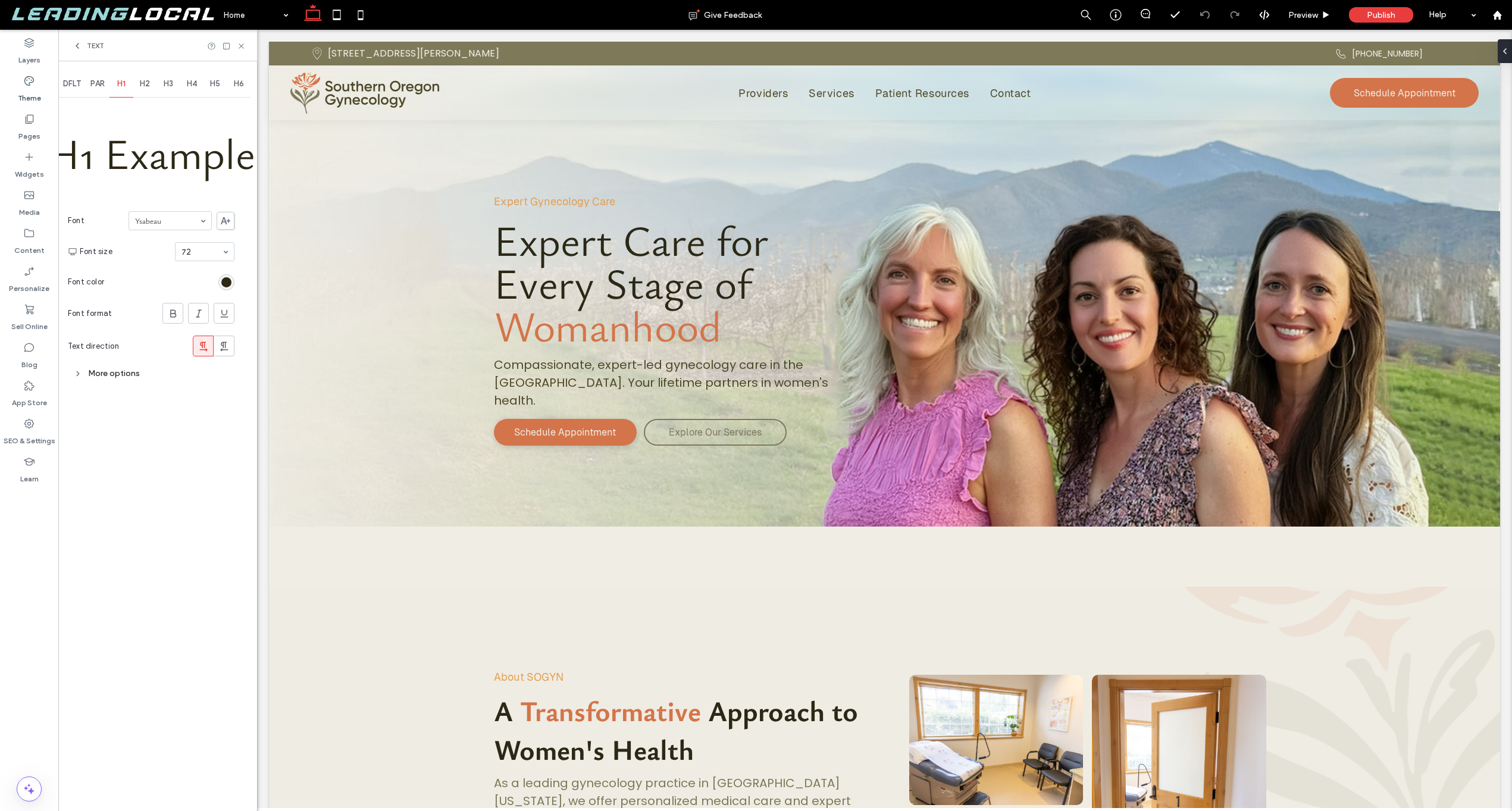
click at [133, 361] on section "Text direction" at bounding box center [151, 346] width 167 height 33
click at [125, 379] on div "More options" at bounding box center [151, 373] width 167 height 16
click at [167, 406] on div at bounding box center [178, 399] width 112 height 18
click at [175, 394] on div at bounding box center [178, 399] width 112 height 18
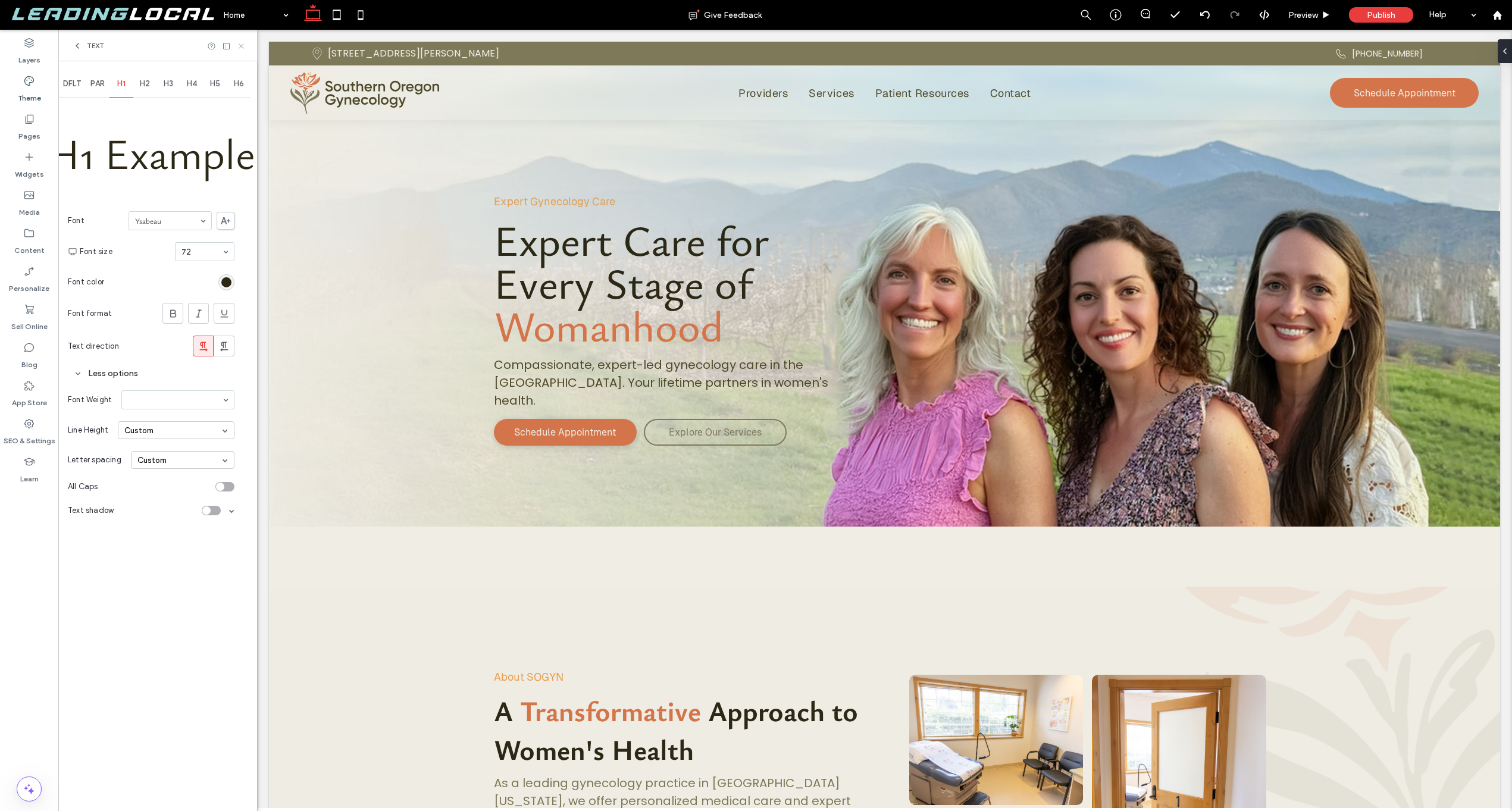
click at [243, 44] on use at bounding box center [241, 46] width 5 height 5
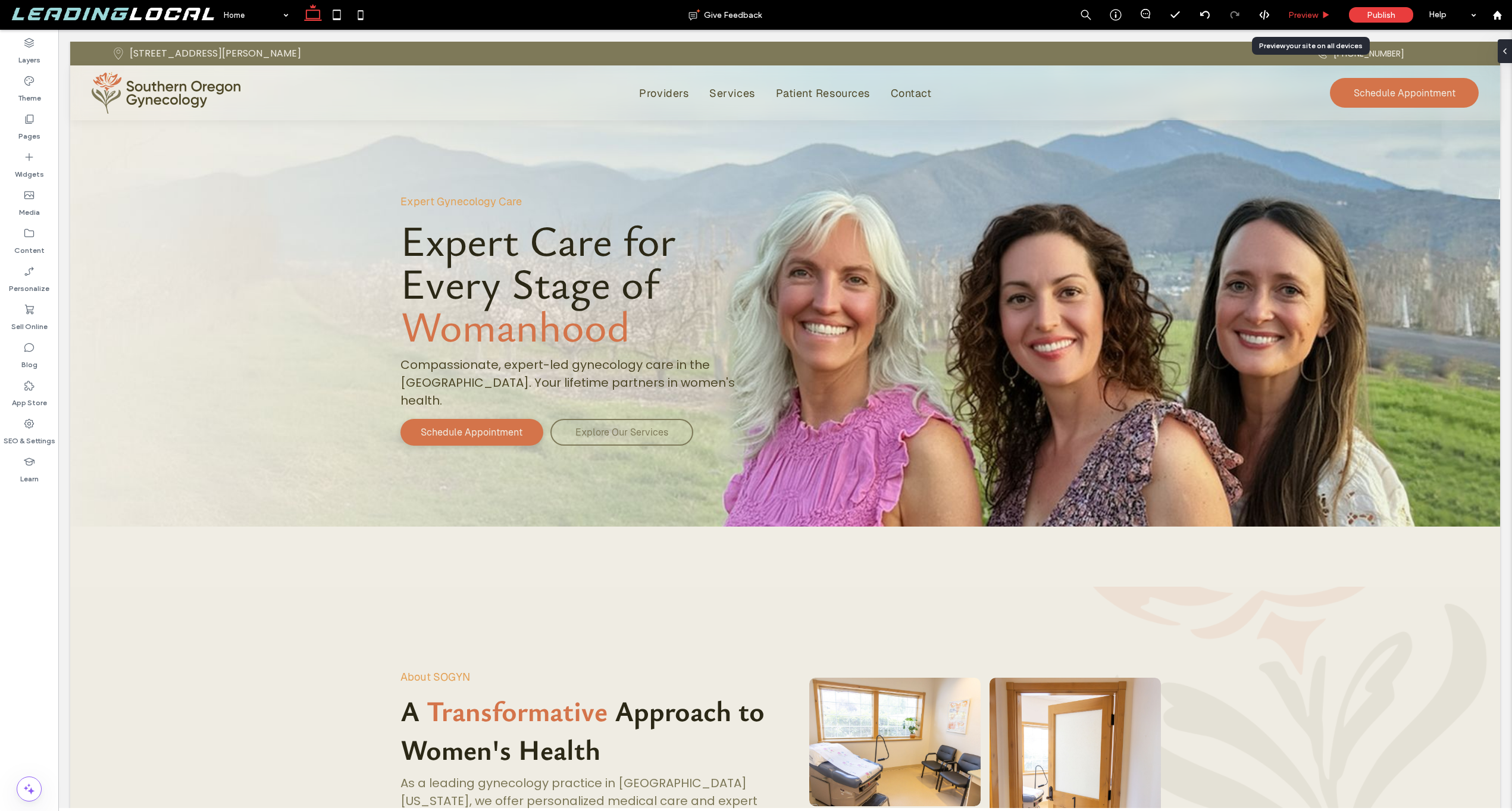
click at [1289, 24] on div "Preview" at bounding box center [1309, 15] width 61 height 30
click at [1297, 20] on div "Preview" at bounding box center [1309, 15] width 61 height 30
click at [1309, 16] on span "Preview" at bounding box center [1303, 15] width 30 height 10
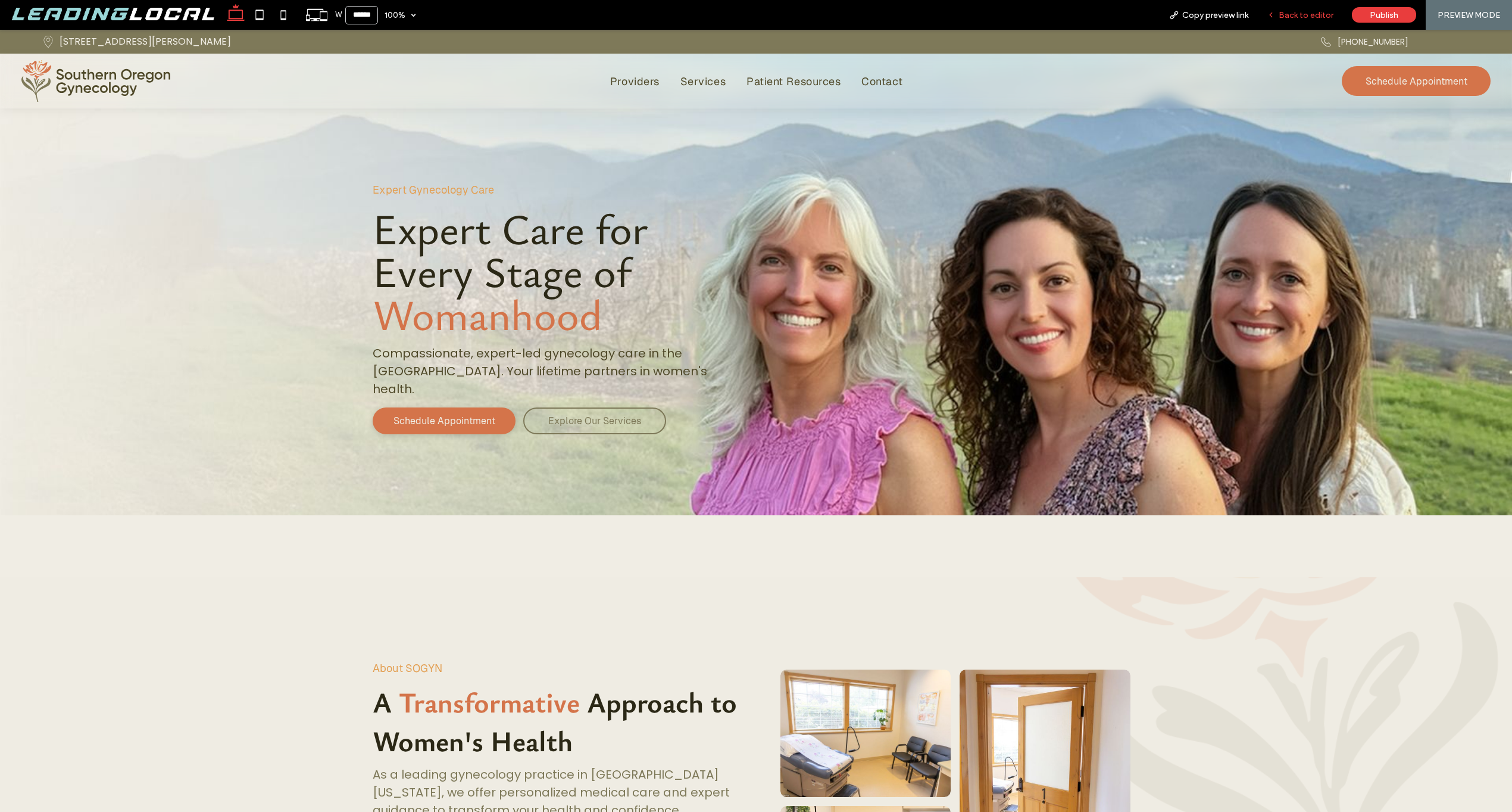
click at [1306, 14] on span "Back to editor" at bounding box center [1306, 15] width 54 height 10
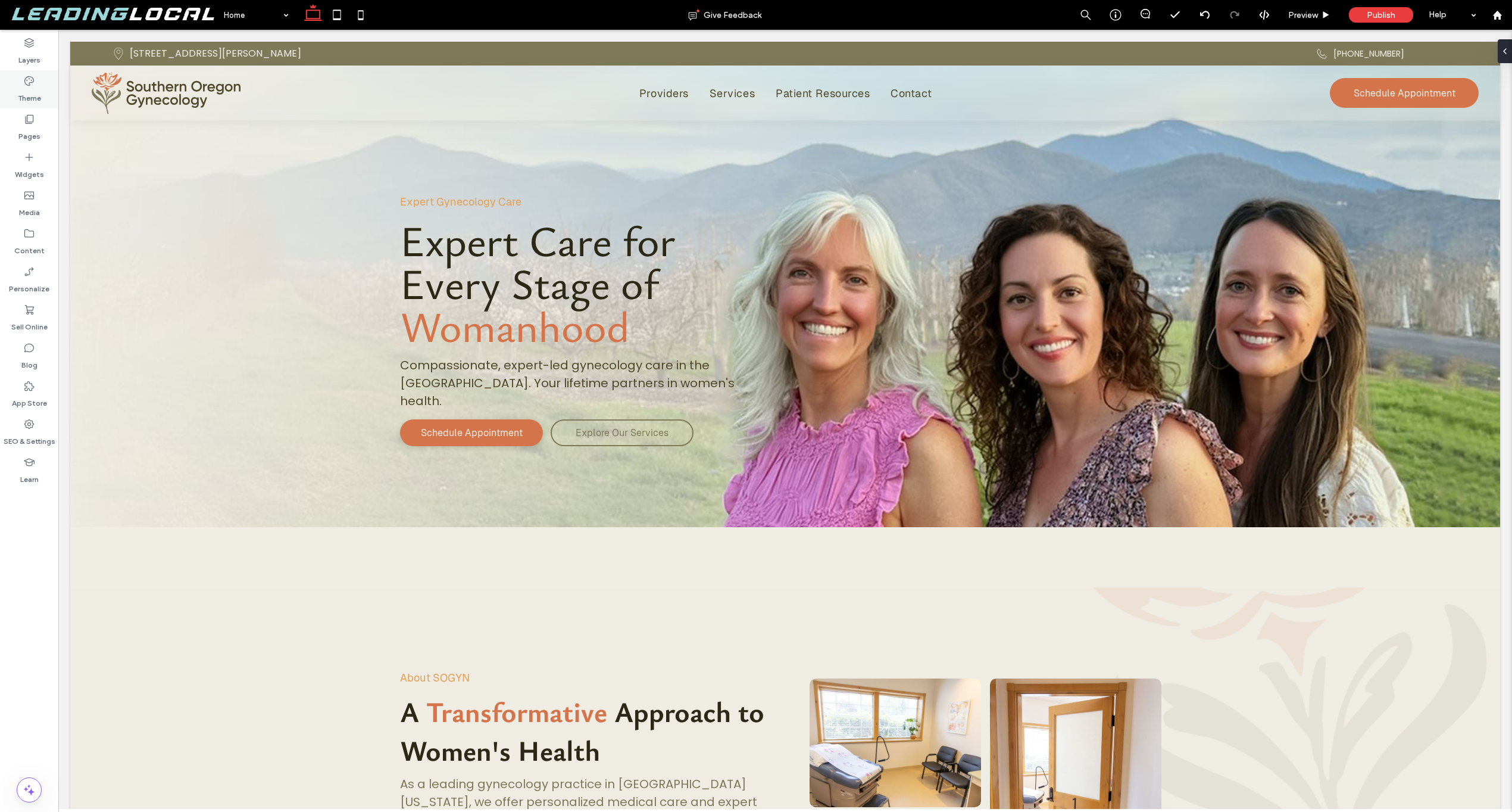
click at [32, 93] on label "Theme" at bounding box center [29, 95] width 23 height 16
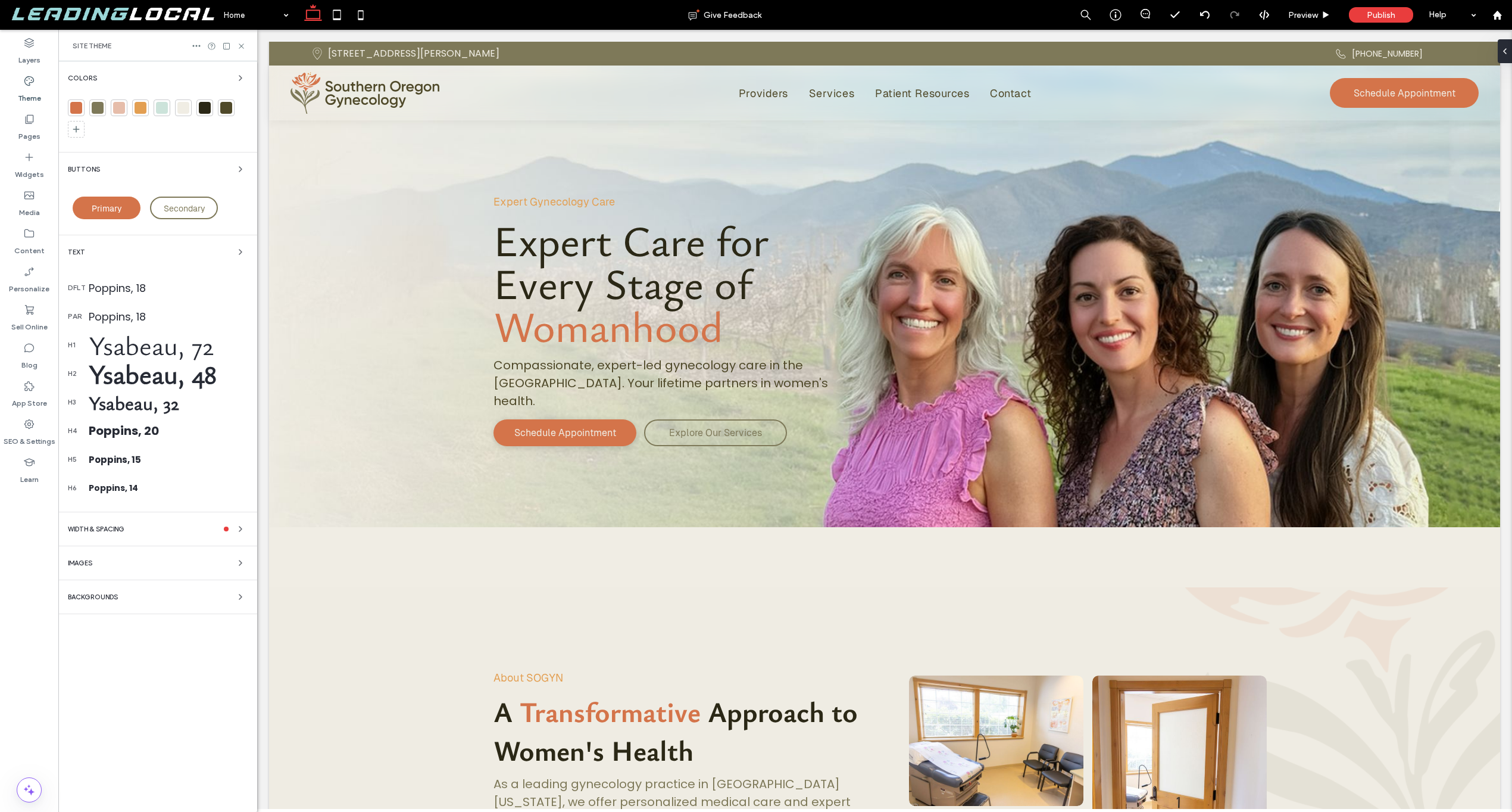
click at [153, 348] on div "Ysabeau, 72" at bounding box center [168, 345] width 159 height 36
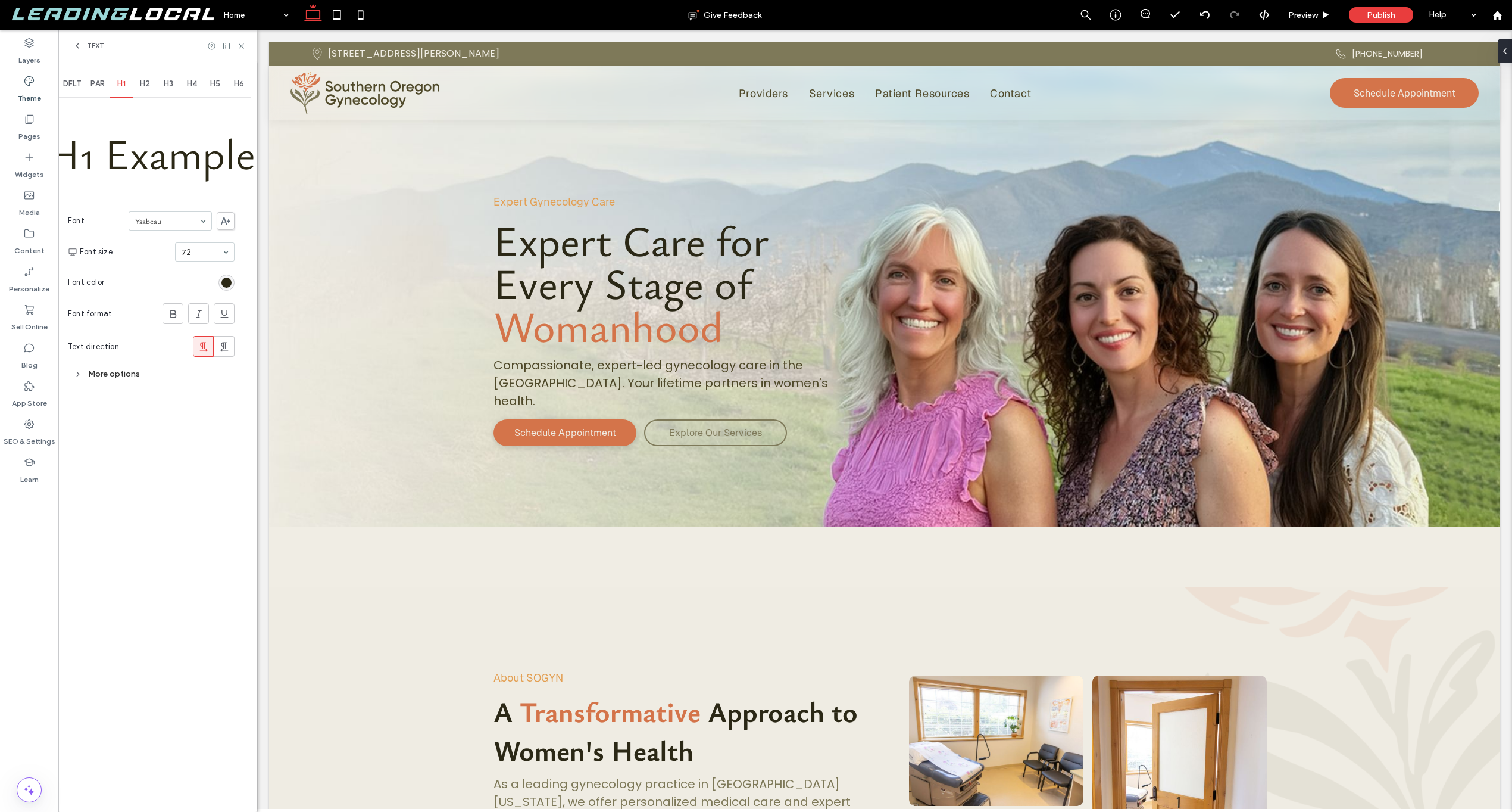
click at [123, 376] on div "More options" at bounding box center [151, 373] width 167 height 16
click at [153, 432] on div "Custom" at bounding box center [176, 430] width 117 height 18
click at [178, 396] on input at bounding box center [175, 401] width 94 height 9
click at [238, 420] on div "DFLT PAR H1 H2 H3 H4 H5 H6 H1 Example Font Ysabeau Font size 72 Font color Font…" at bounding box center [158, 436] width 199 height 750
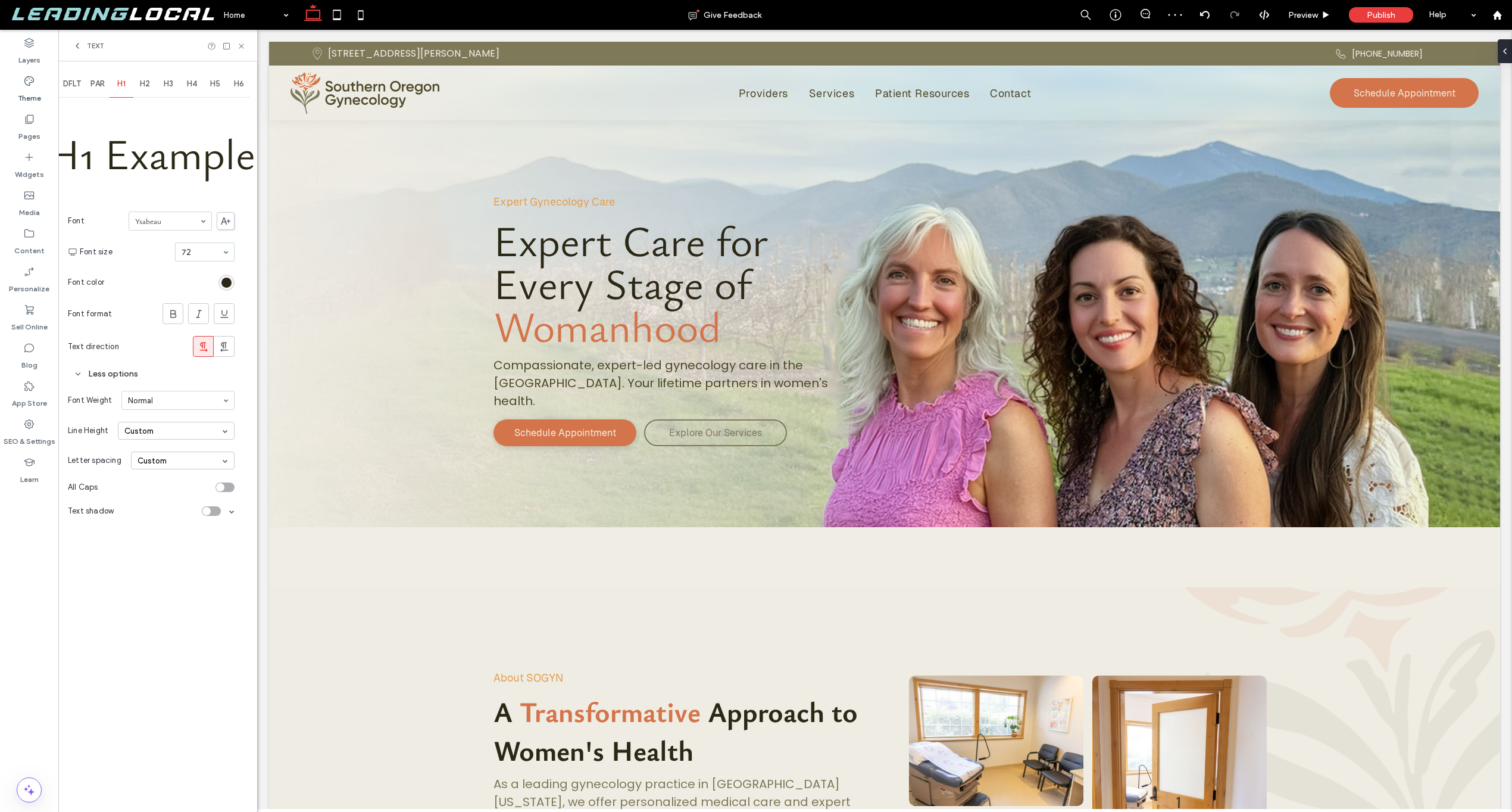
click at [226, 224] on use at bounding box center [225, 221] width 9 height 7
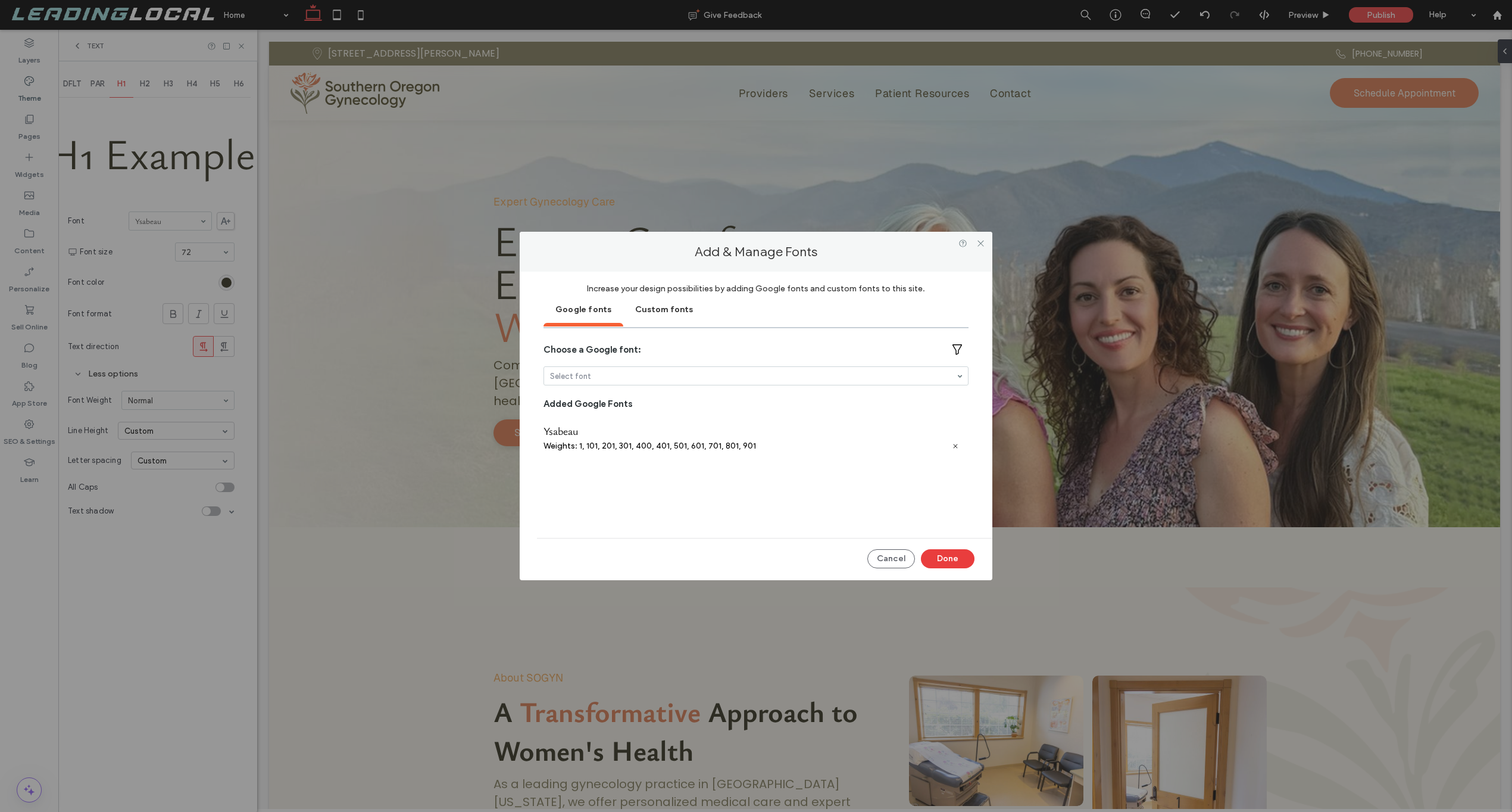
click at [952, 445] on icon at bounding box center [955, 446] width 7 height 7
click at [615, 381] on div at bounding box center [756, 376] width 424 height 18
type input "***"
click at [945, 553] on button "Done" at bounding box center [948, 558] width 54 height 19
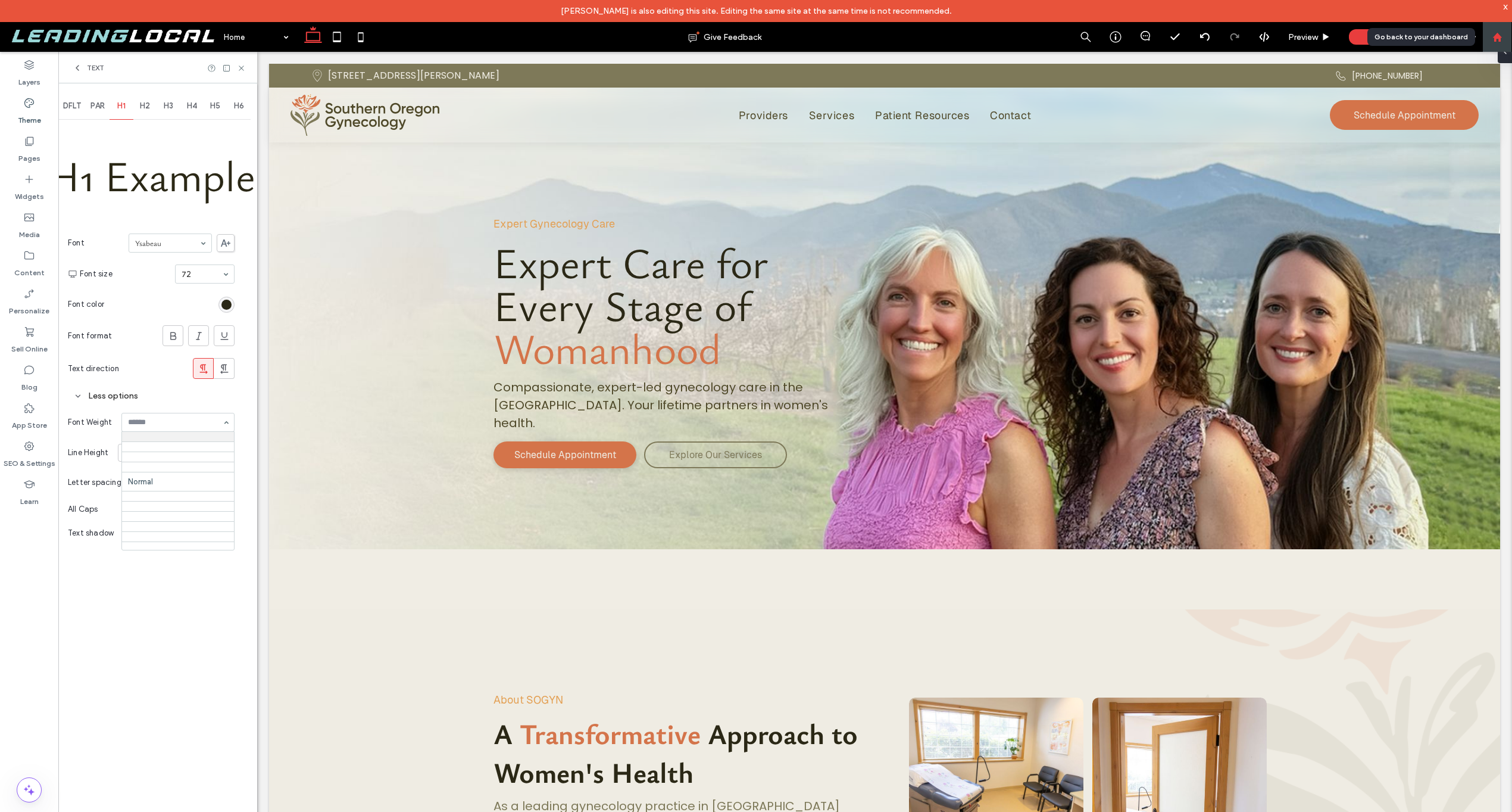
click at [1483, 41] on div at bounding box center [1497, 37] width 29 height 10
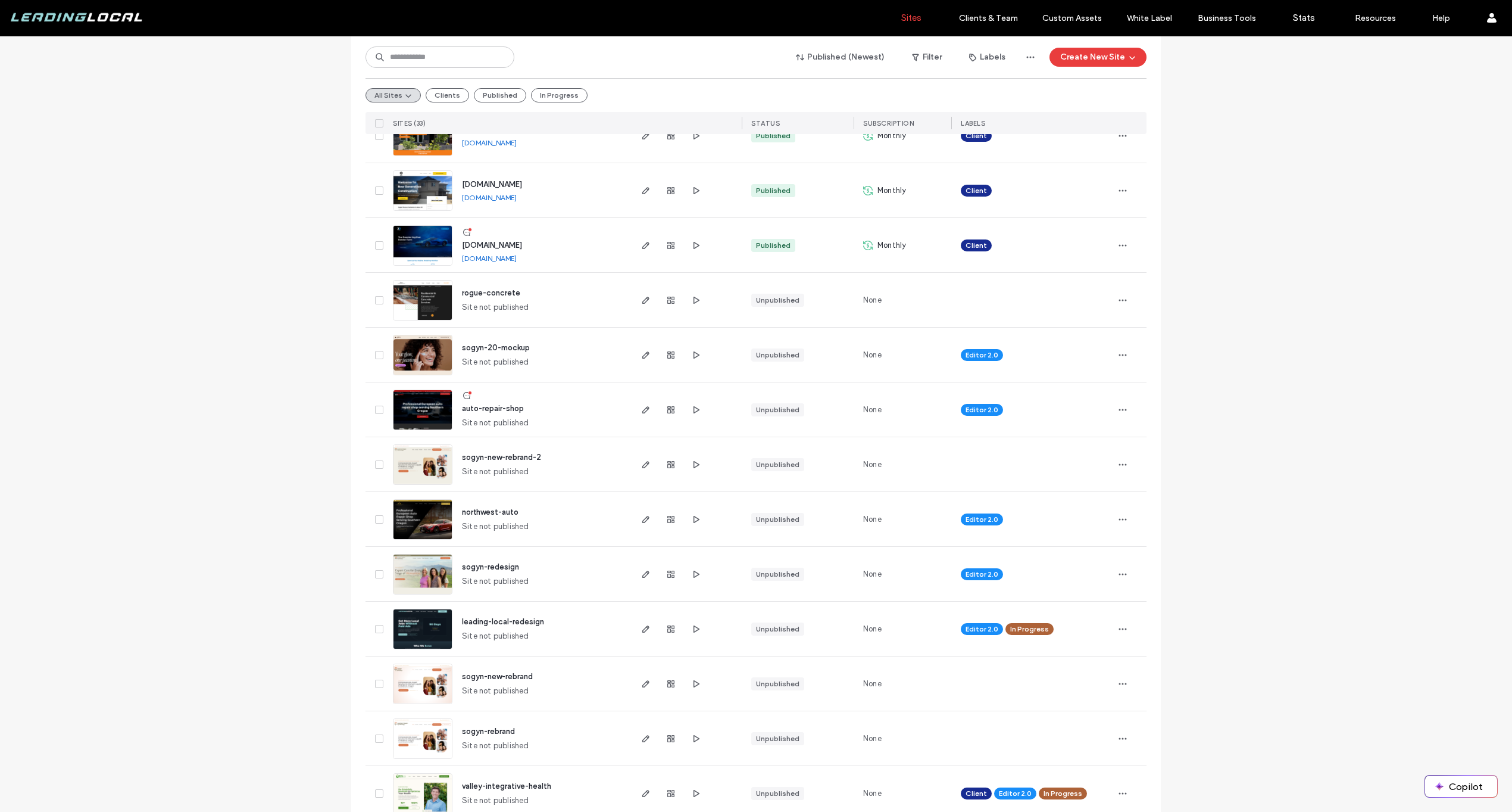
scroll to position [855, 0]
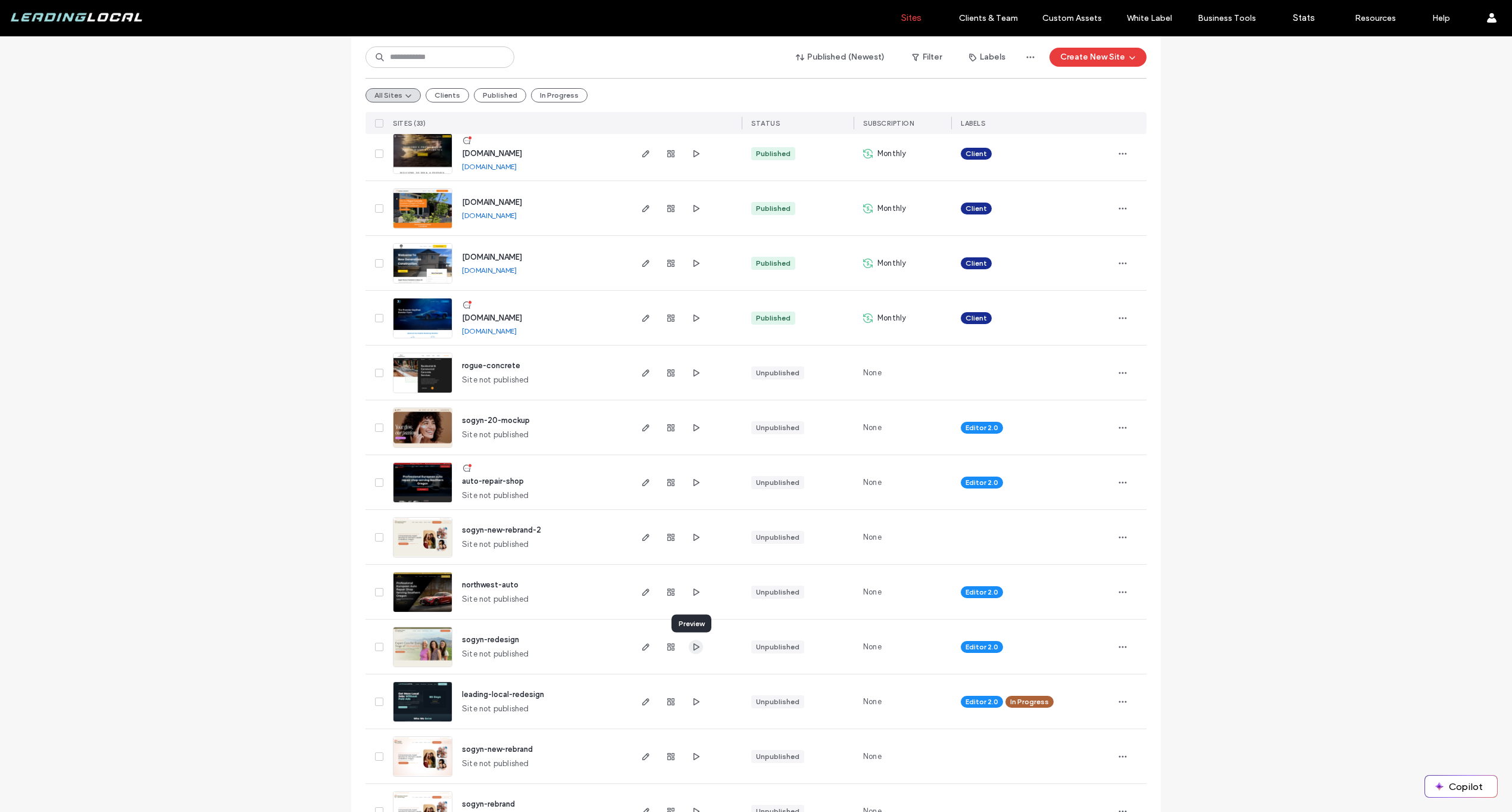
click at [693, 647] on use "button" at bounding box center [696, 646] width 6 height 7
click at [641, 644] on icon "button" at bounding box center [645, 646] width 9 height 9
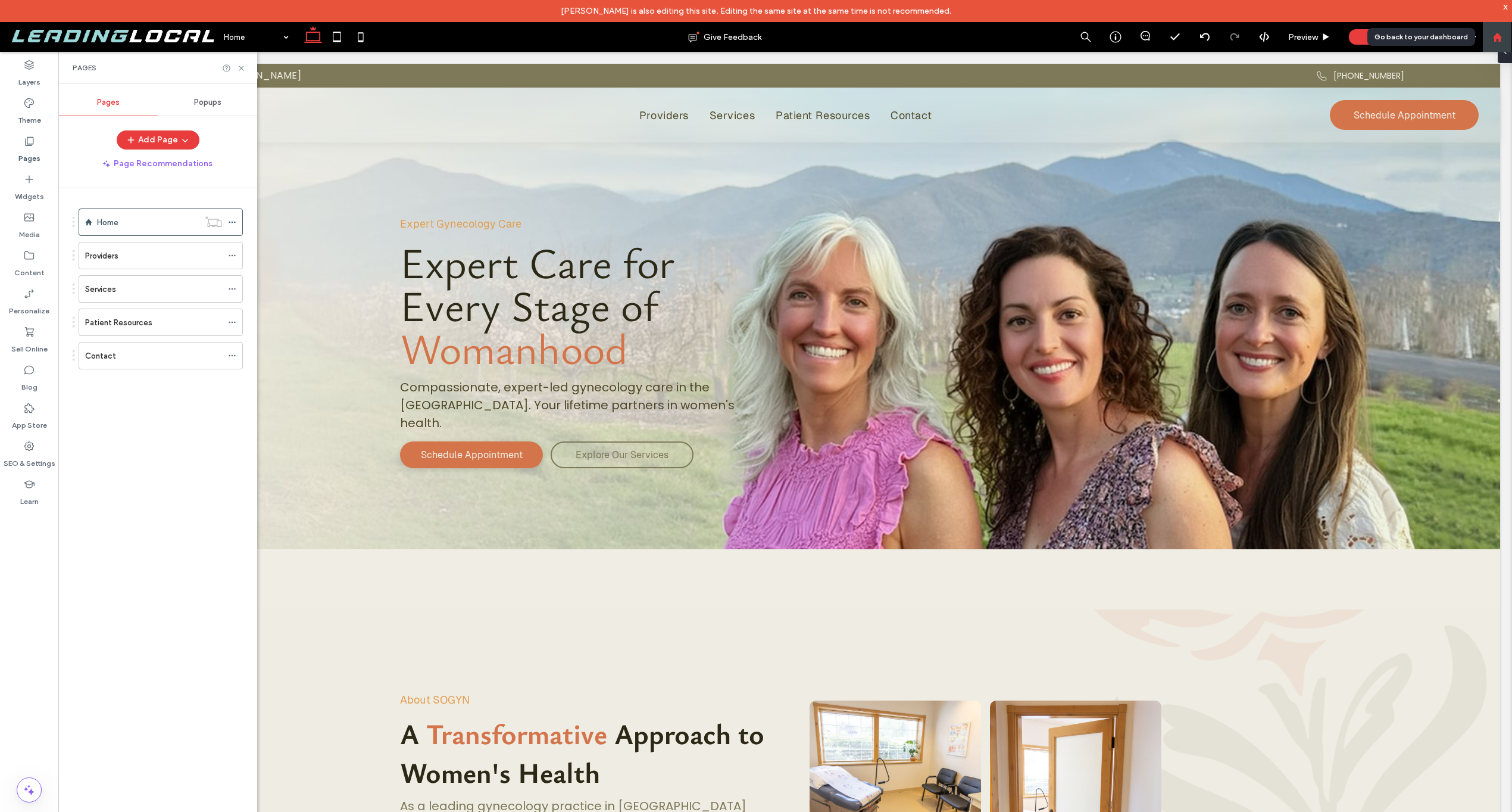
click at [1496, 43] on div at bounding box center [1497, 37] width 30 height 30
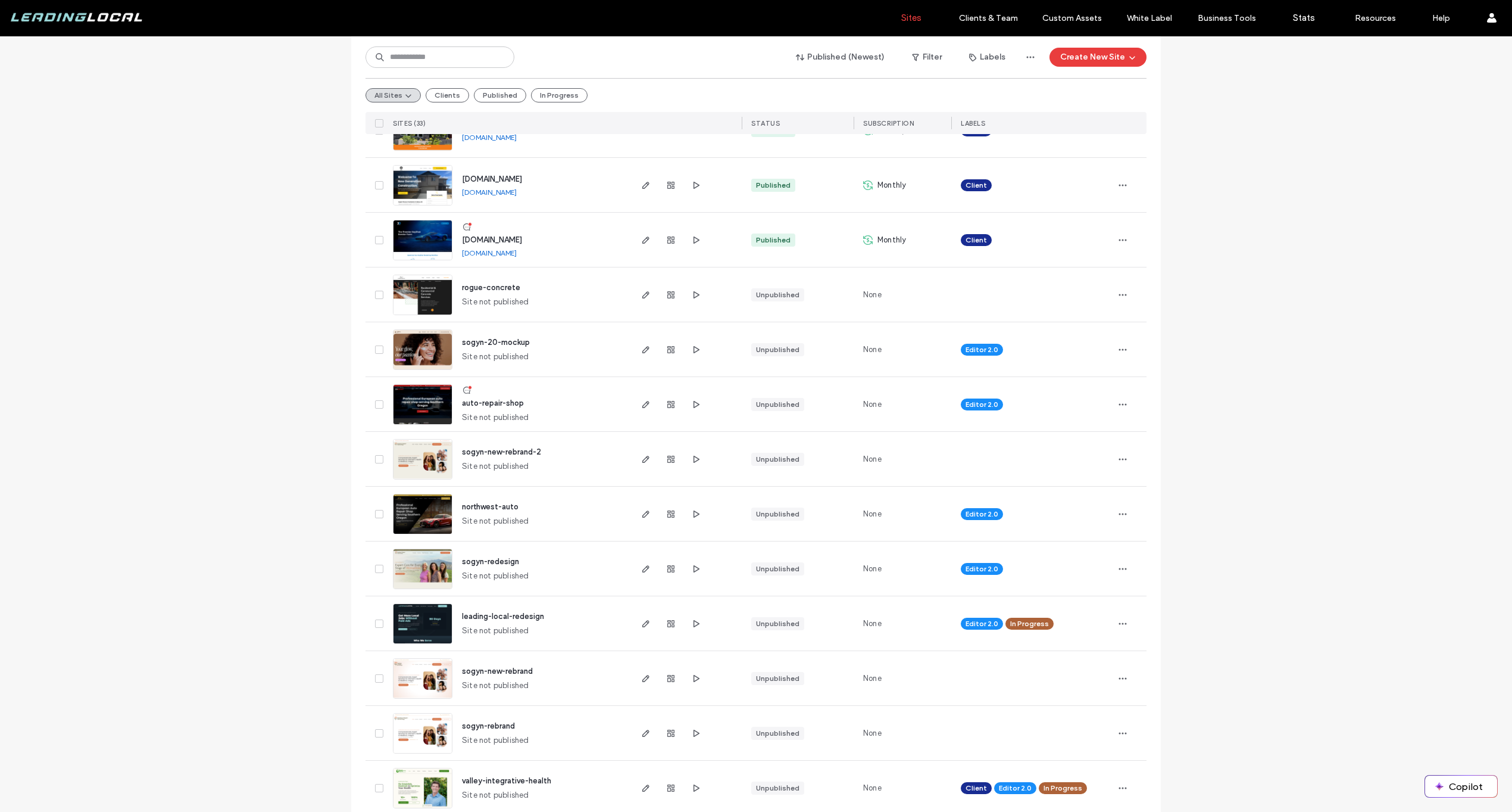
scroll to position [932, 0]
